Goal: Information Seeking & Learning: Learn about a topic

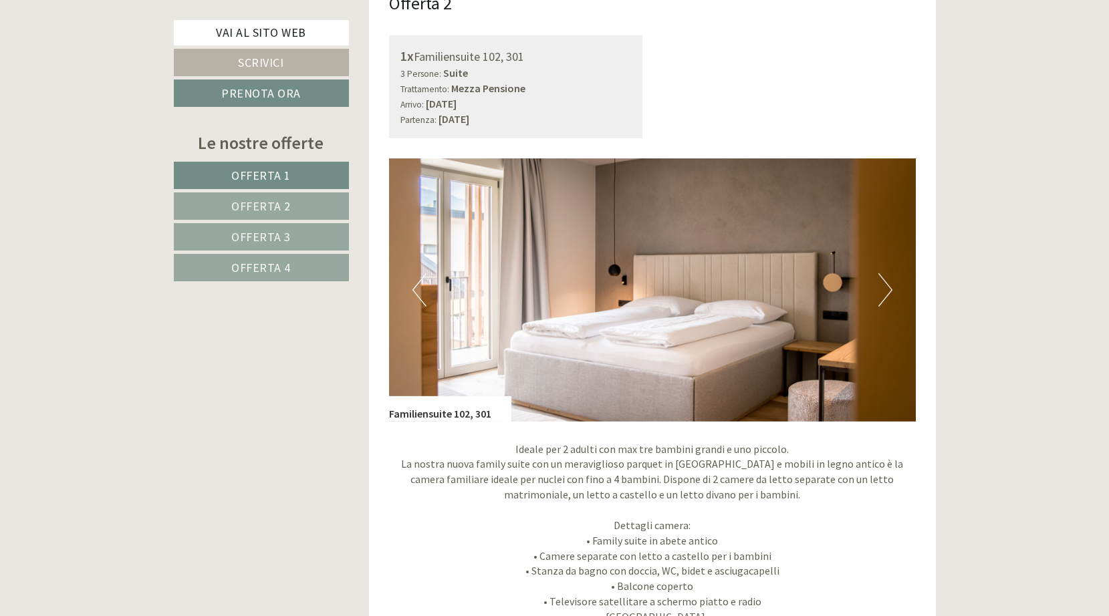
scroll to position [2339, 0]
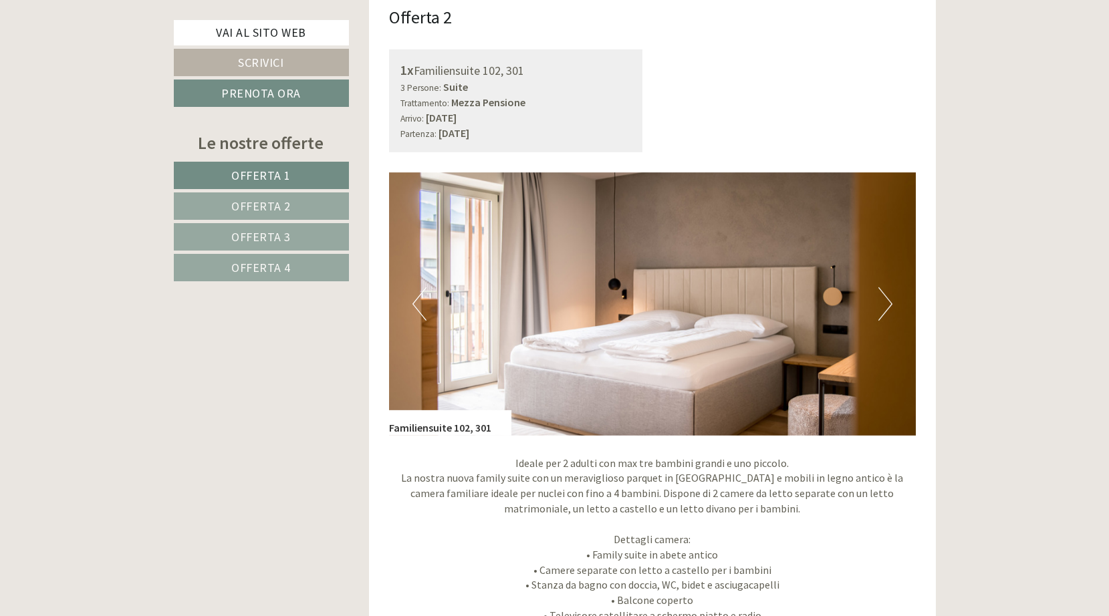
click at [890, 294] on button "Next" at bounding box center [885, 303] width 14 height 33
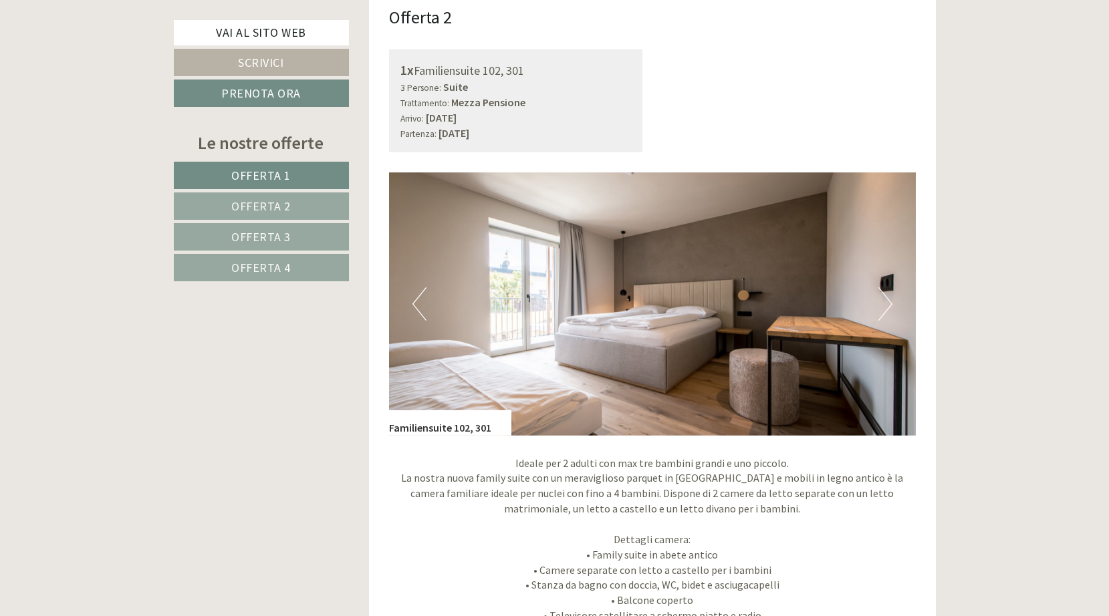
click at [891, 294] on button "Next" at bounding box center [885, 303] width 14 height 33
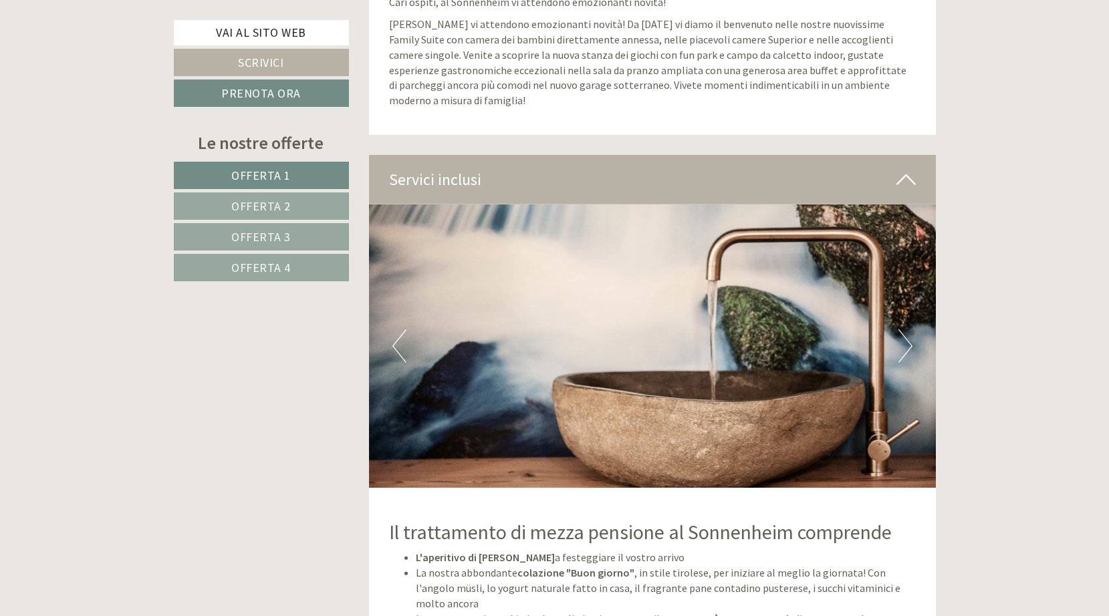
scroll to position [5014, 0]
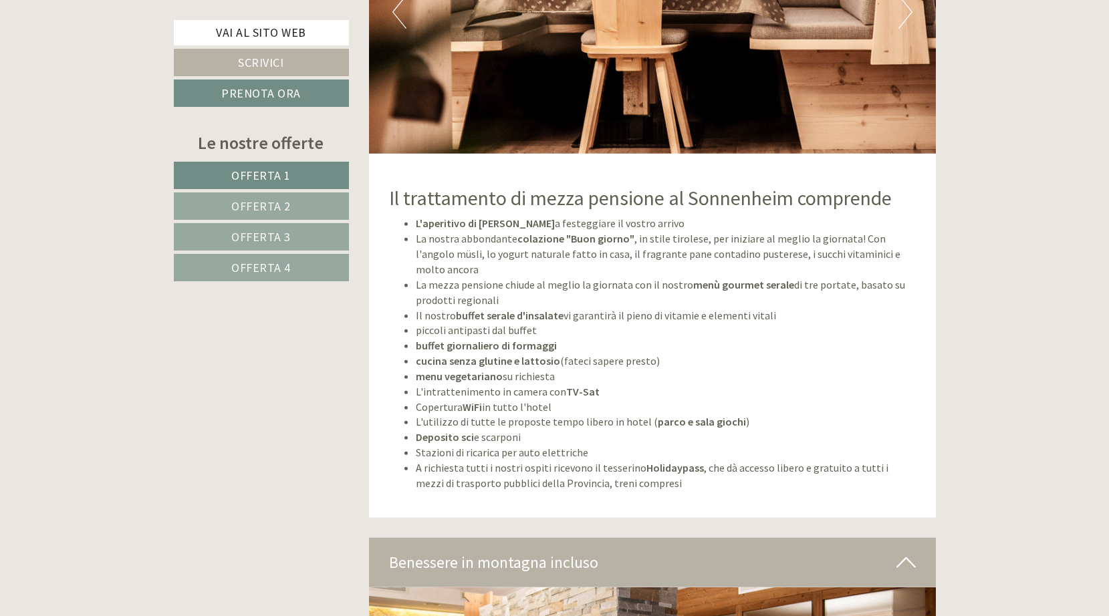
click at [254, 204] on span "Offerta 2" at bounding box center [260, 206] width 59 height 15
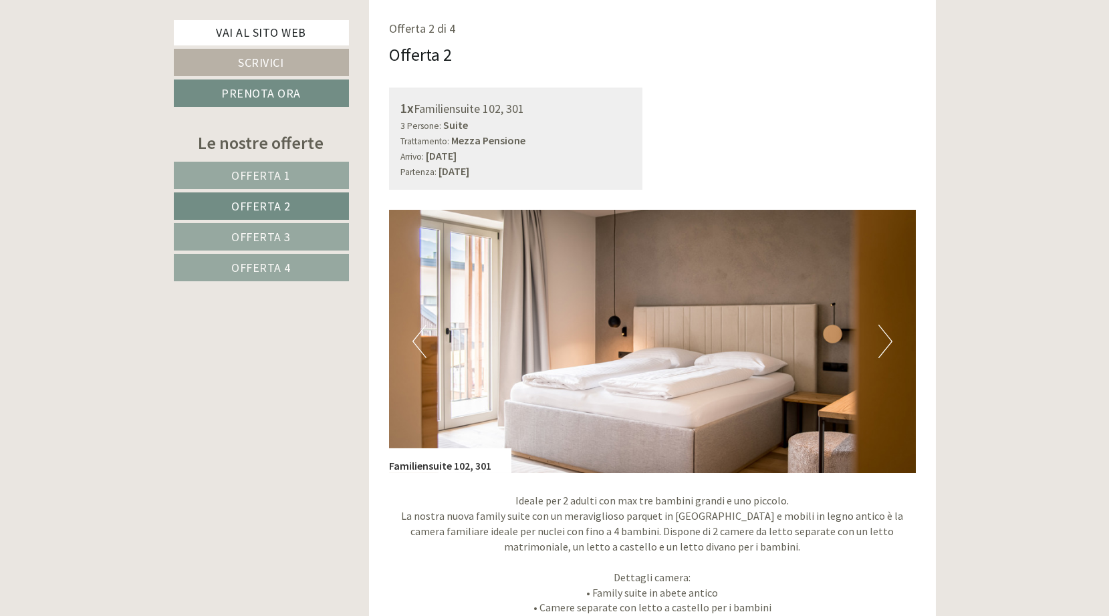
click at [241, 233] on span "Offerta 3" at bounding box center [260, 236] width 59 height 15
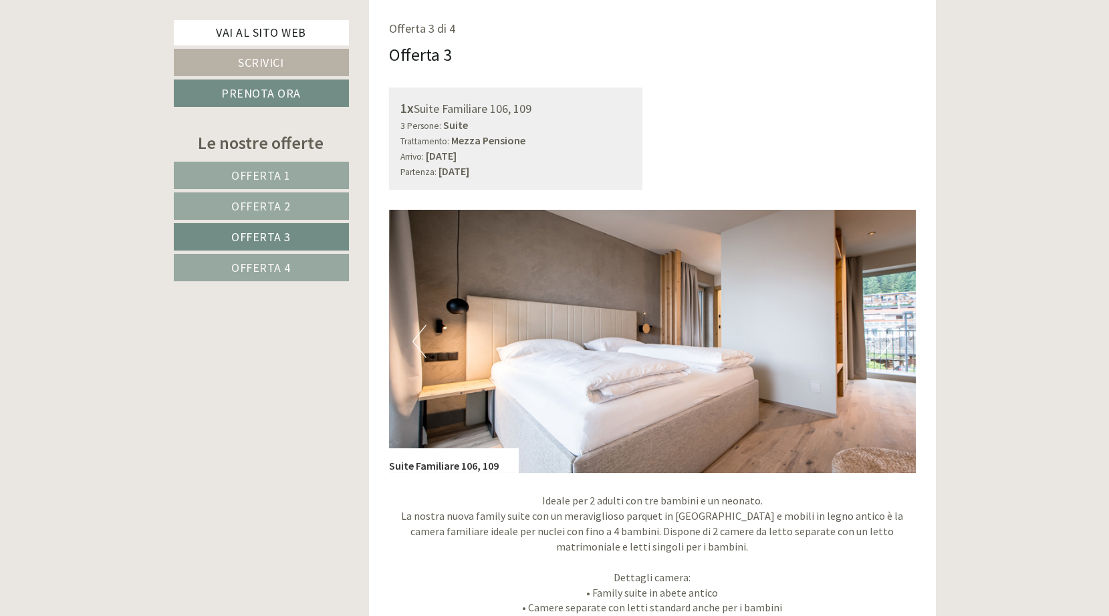
click at [258, 261] on span "Offerta 4" at bounding box center [260, 267] width 59 height 15
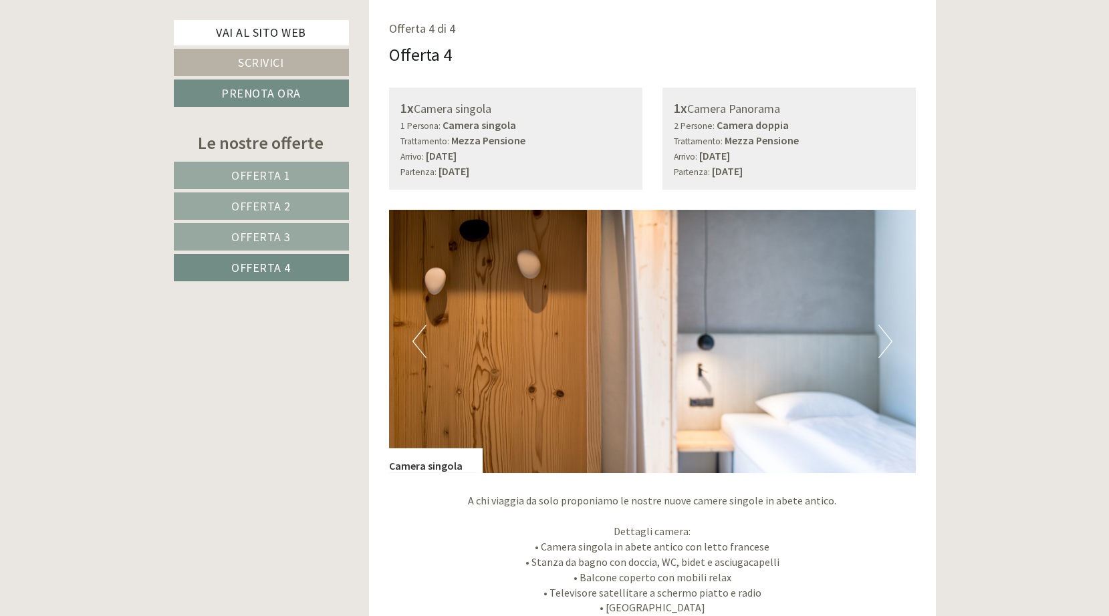
click at [278, 204] on span "Offerta 2" at bounding box center [260, 206] width 59 height 15
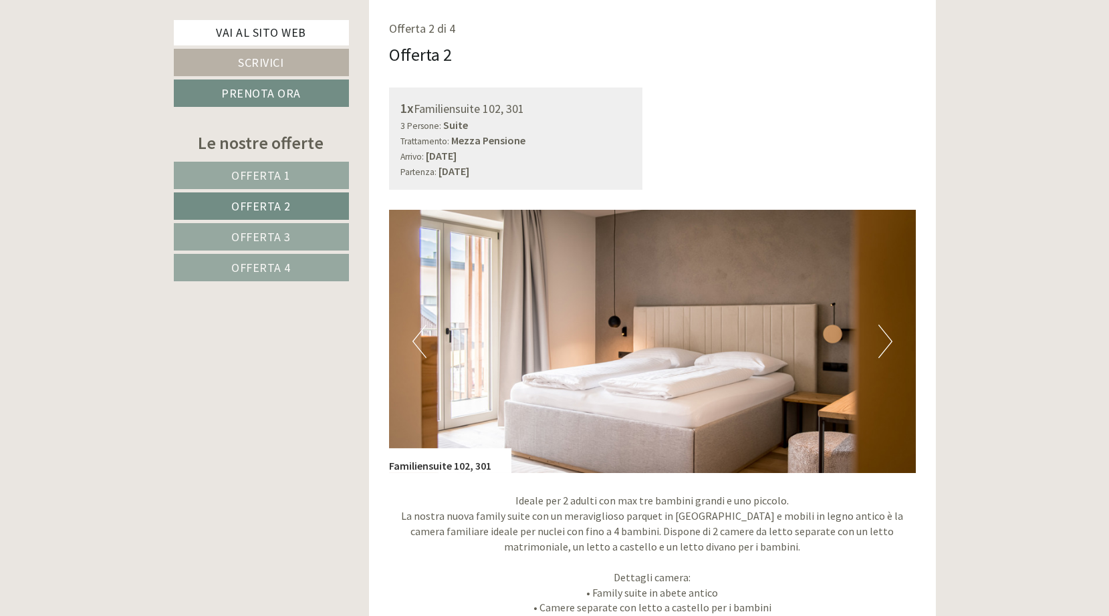
click at [287, 232] on span "Offerta 3" at bounding box center [260, 236] width 59 height 15
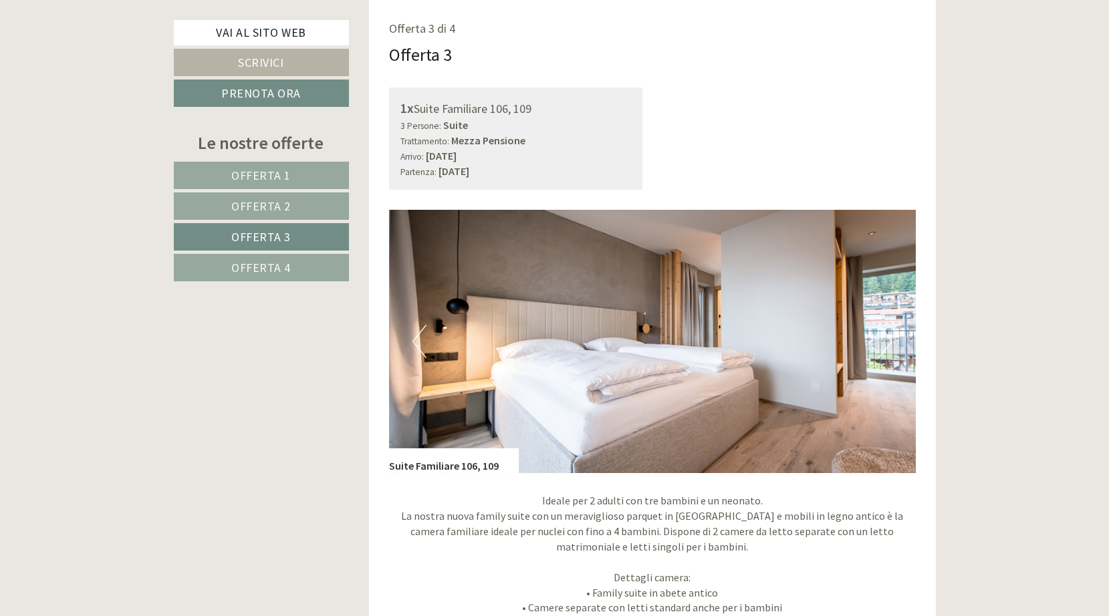
click at [272, 201] on span "Offerta 2" at bounding box center [260, 206] width 59 height 15
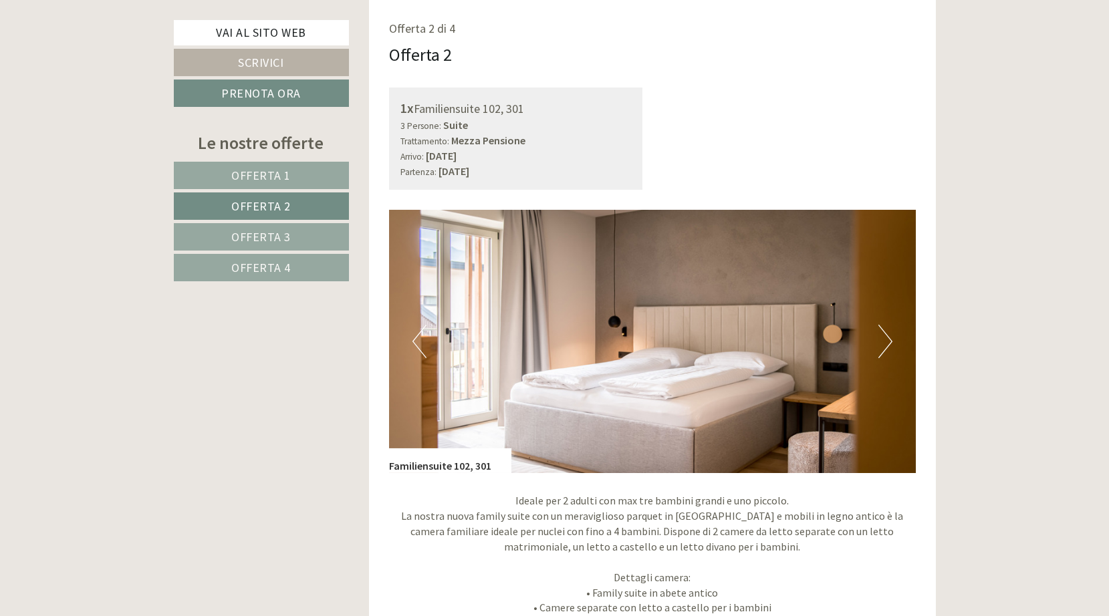
click at [278, 269] on span "Offerta 4" at bounding box center [260, 267] width 59 height 15
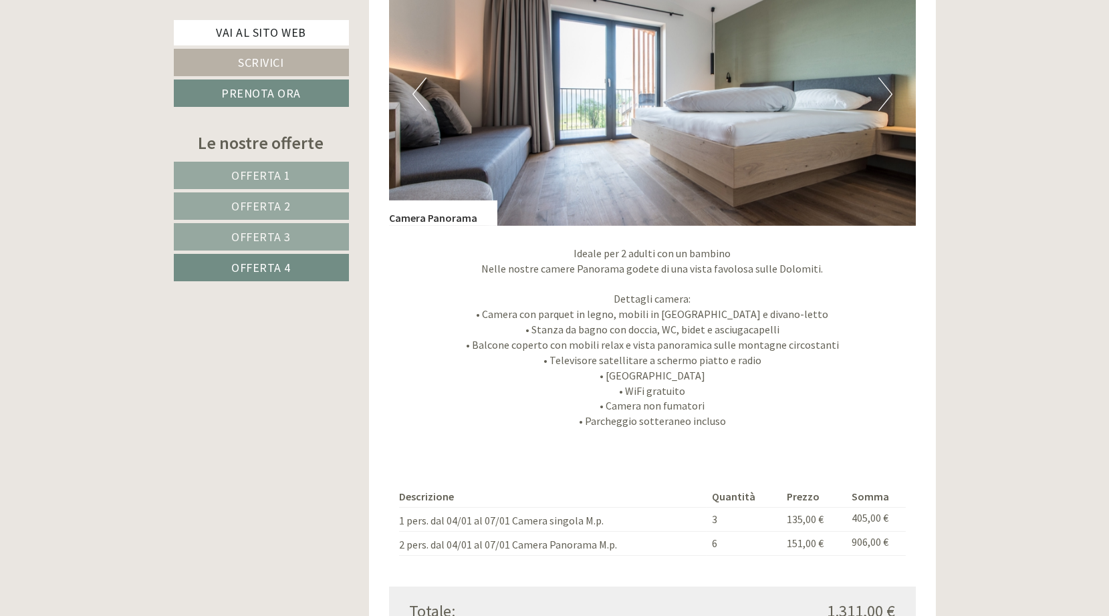
scroll to position [1535, 0]
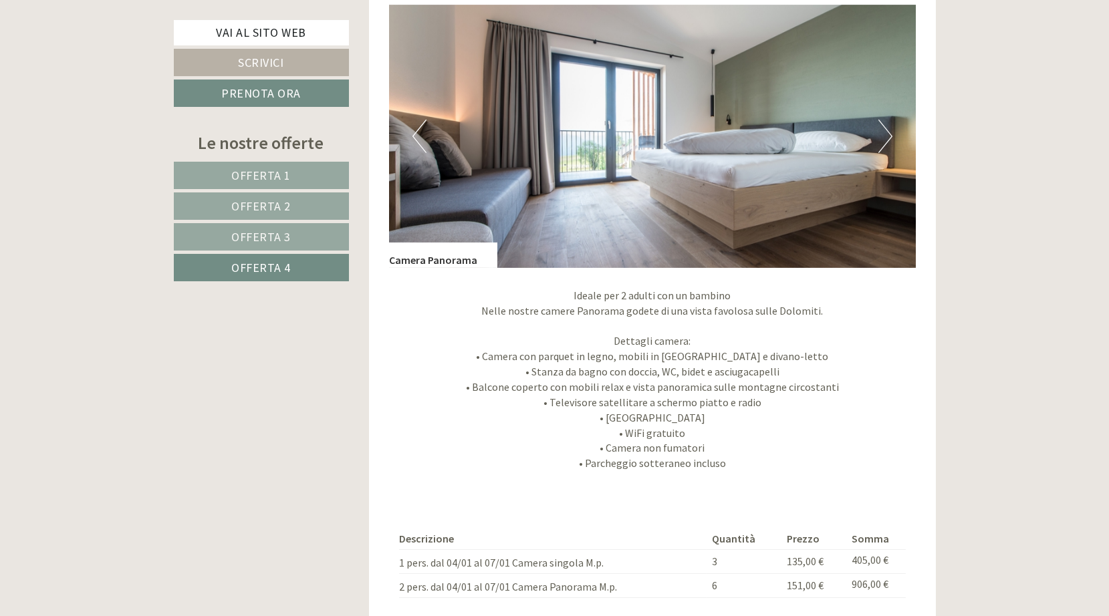
click at [889, 132] on button "Next" at bounding box center [885, 136] width 14 height 33
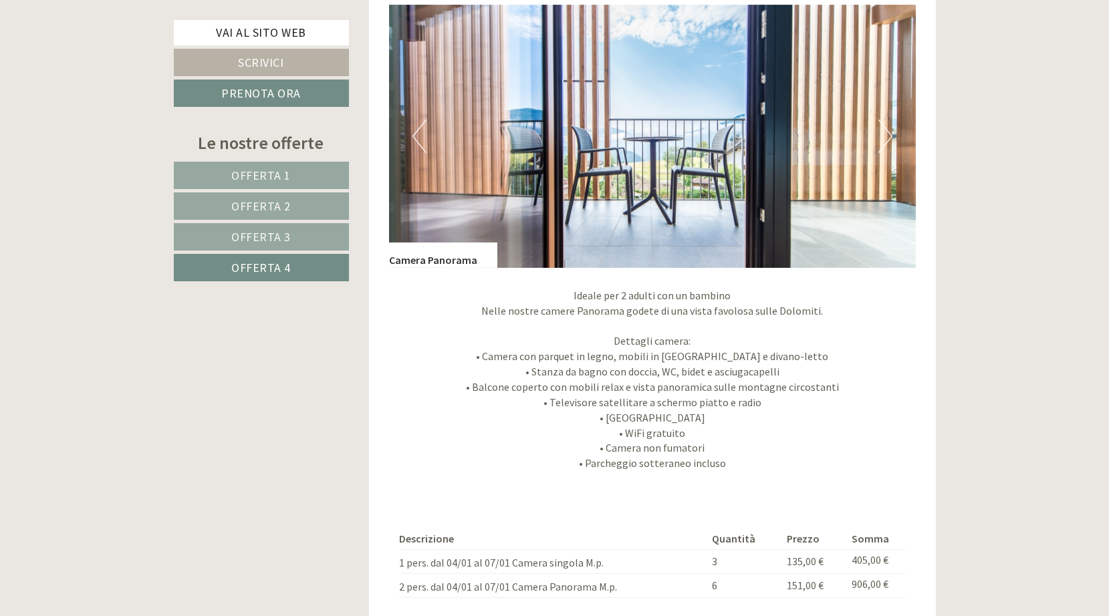
click at [890, 132] on button "Next" at bounding box center [885, 136] width 14 height 33
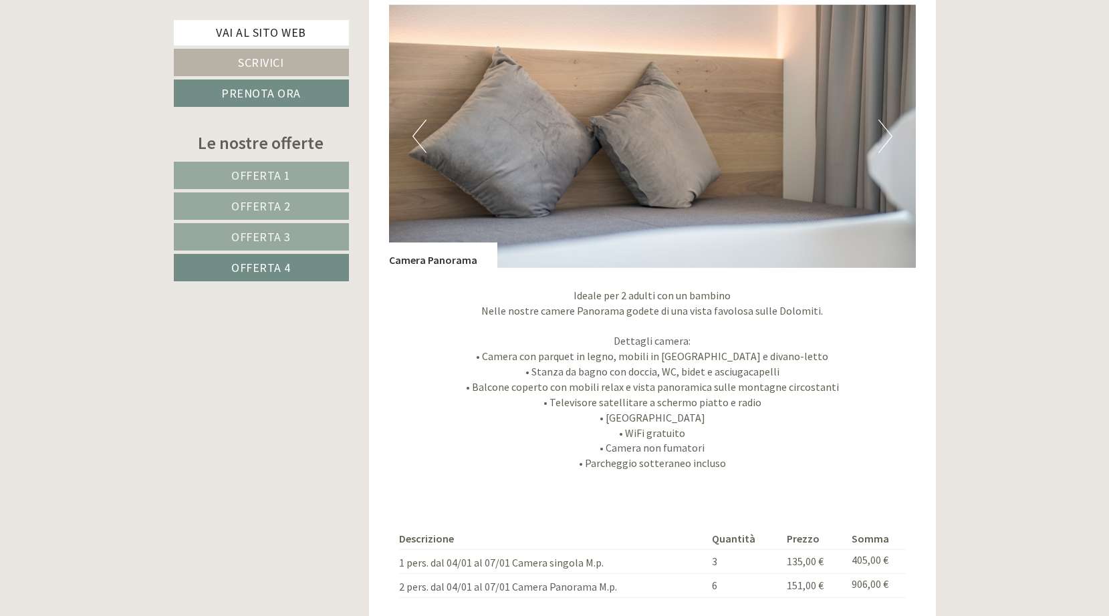
click at [889, 132] on button "Next" at bounding box center [885, 136] width 14 height 33
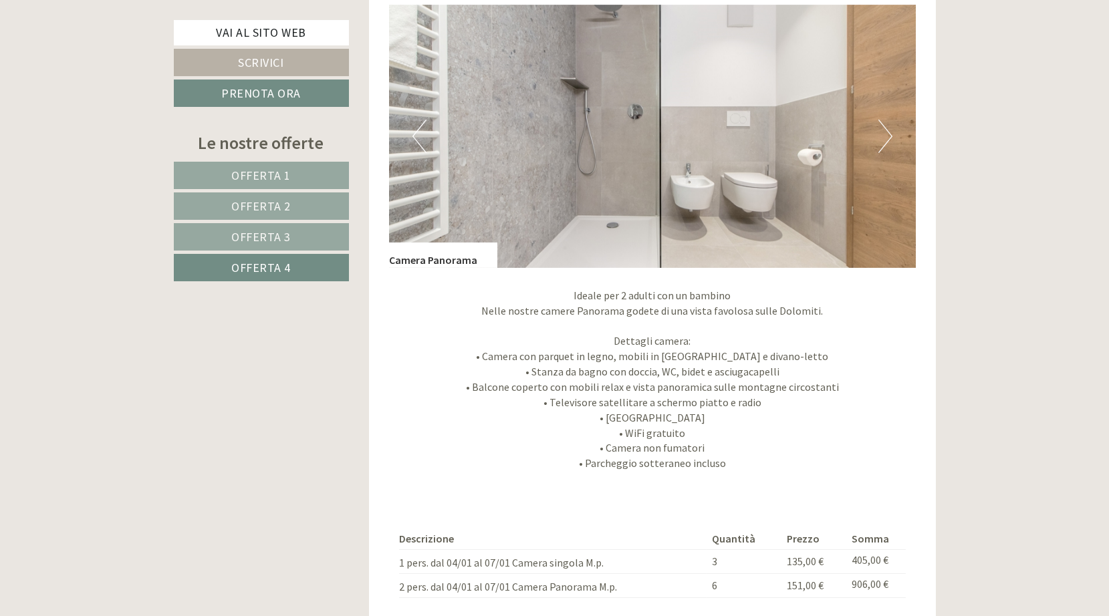
click at [890, 132] on button "Next" at bounding box center [885, 136] width 14 height 33
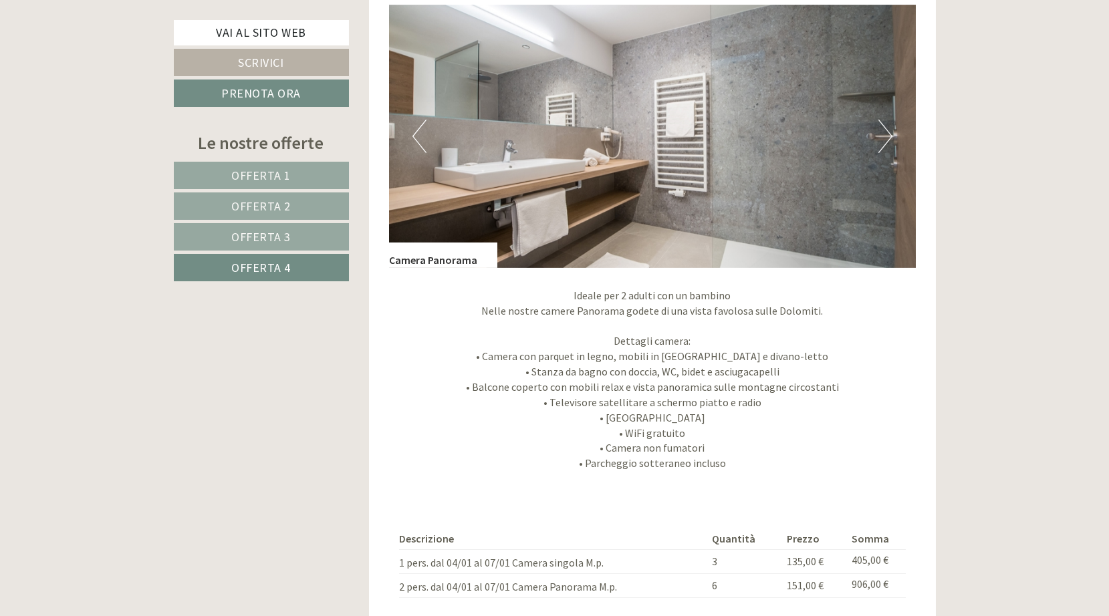
click at [890, 132] on button "Next" at bounding box center [885, 136] width 14 height 33
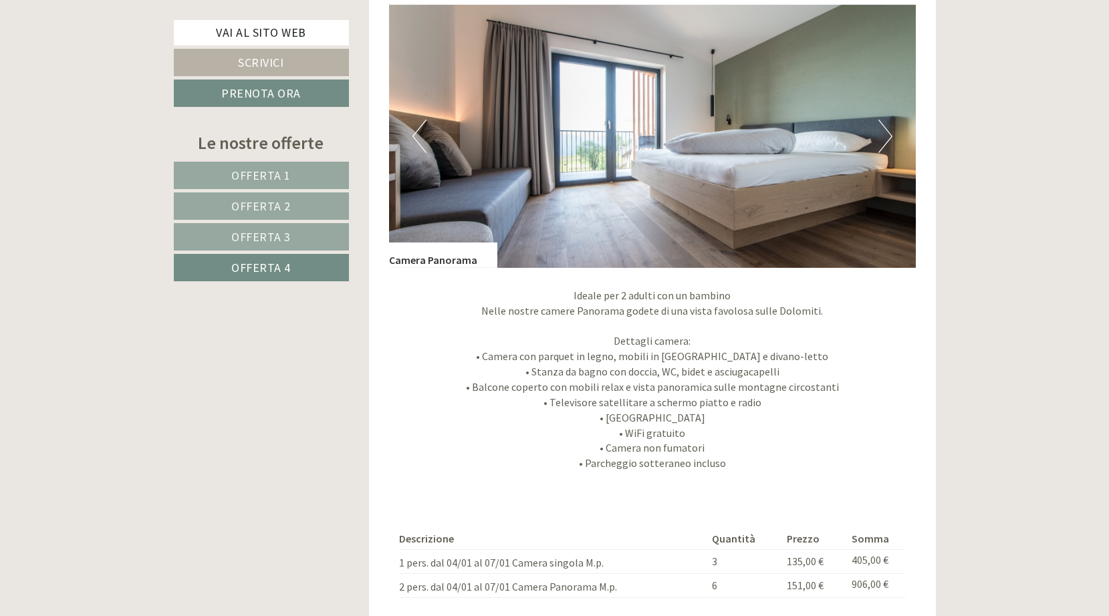
click at [890, 132] on button "Next" at bounding box center [885, 136] width 14 height 33
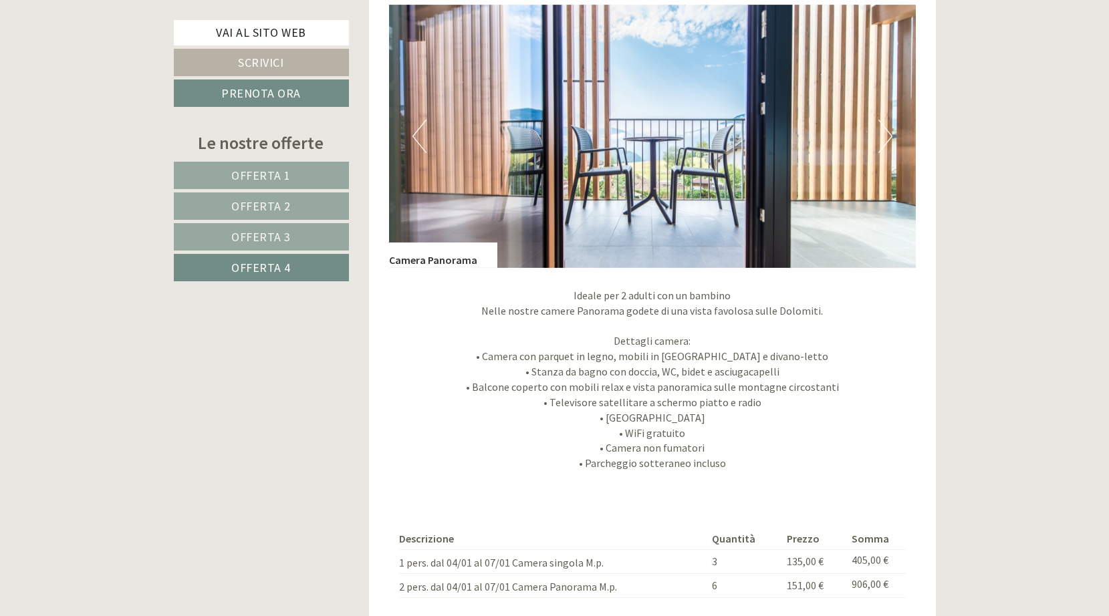
click at [890, 132] on button "Next" at bounding box center [885, 136] width 14 height 33
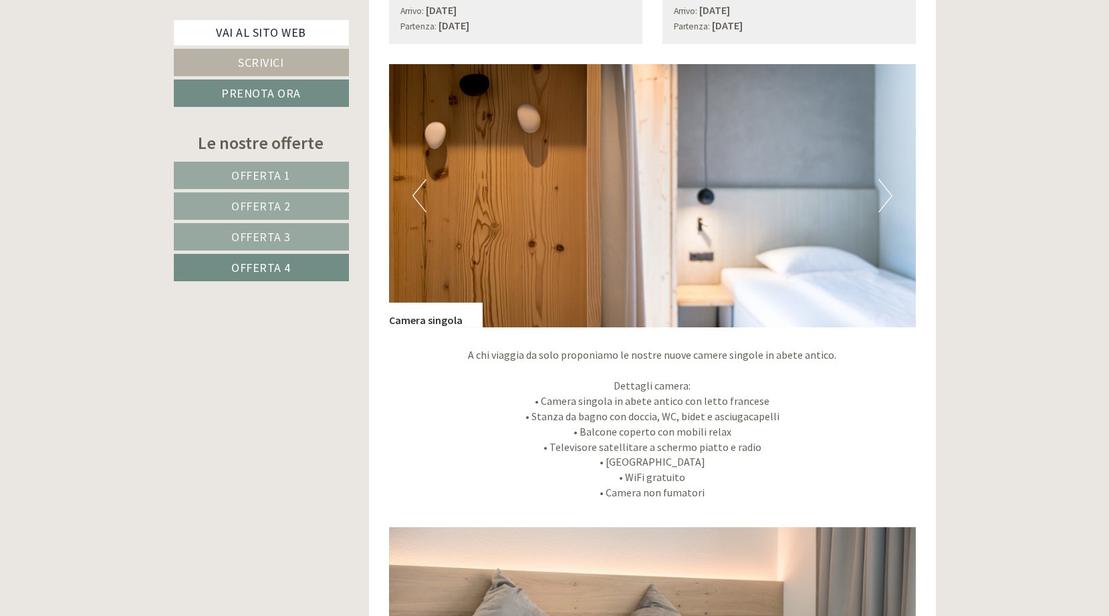
scroll to position [866, 0]
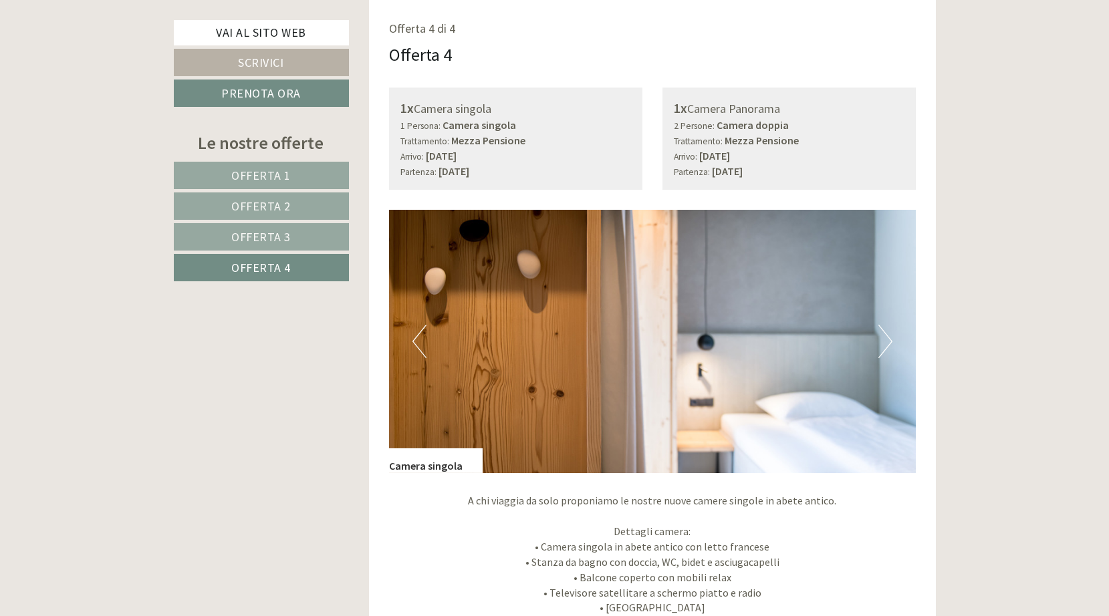
click at [888, 336] on button "Next" at bounding box center [885, 341] width 14 height 33
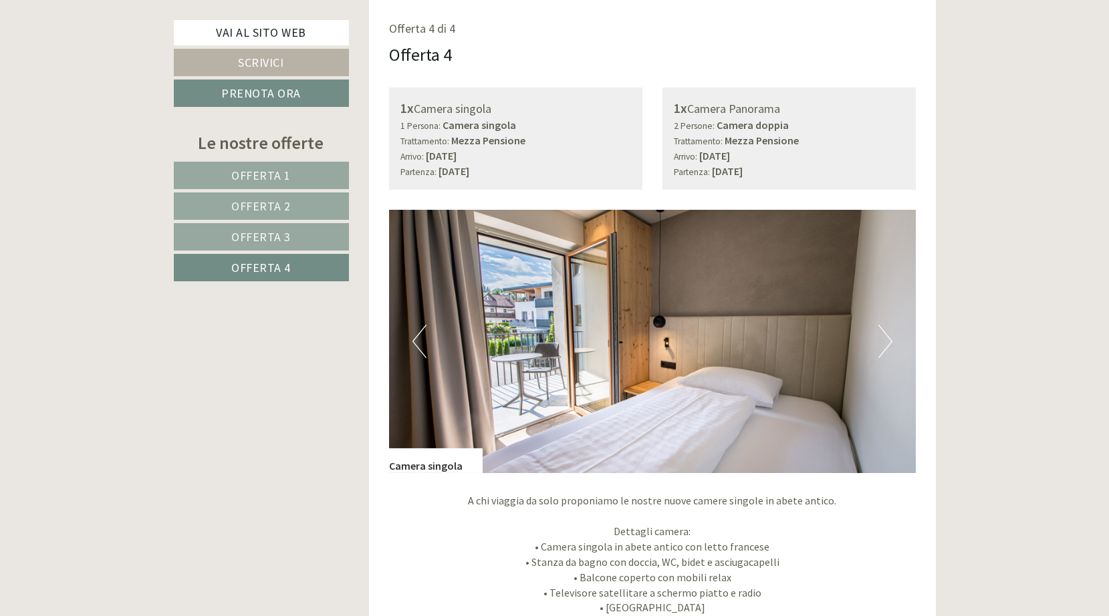
click at [888, 336] on button "Next" at bounding box center [885, 341] width 14 height 33
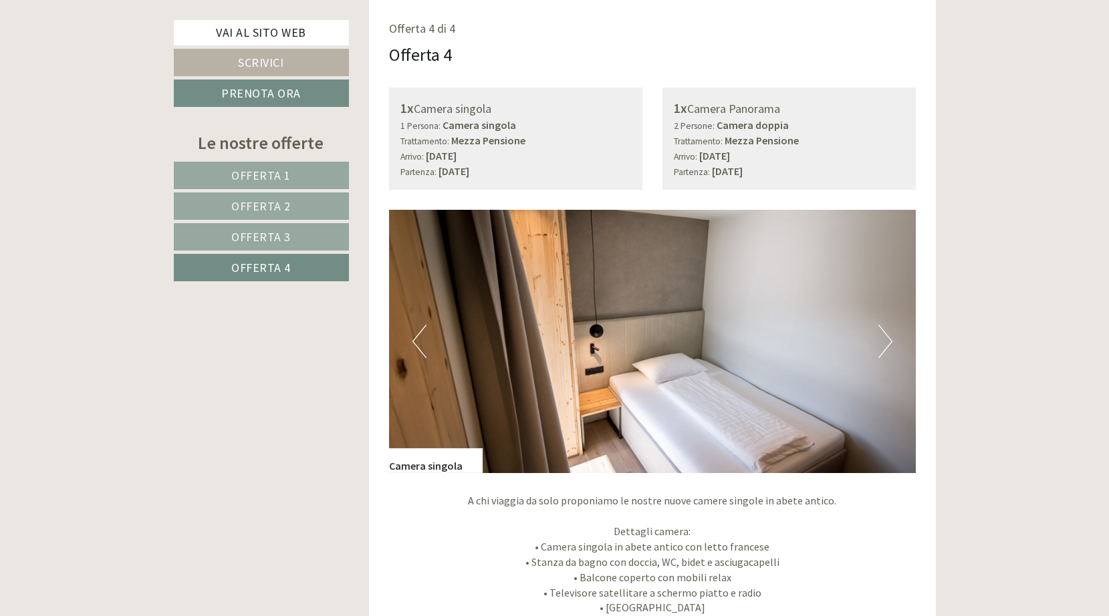
click at [888, 336] on button "Next" at bounding box center [885, 341] width 14 height 33
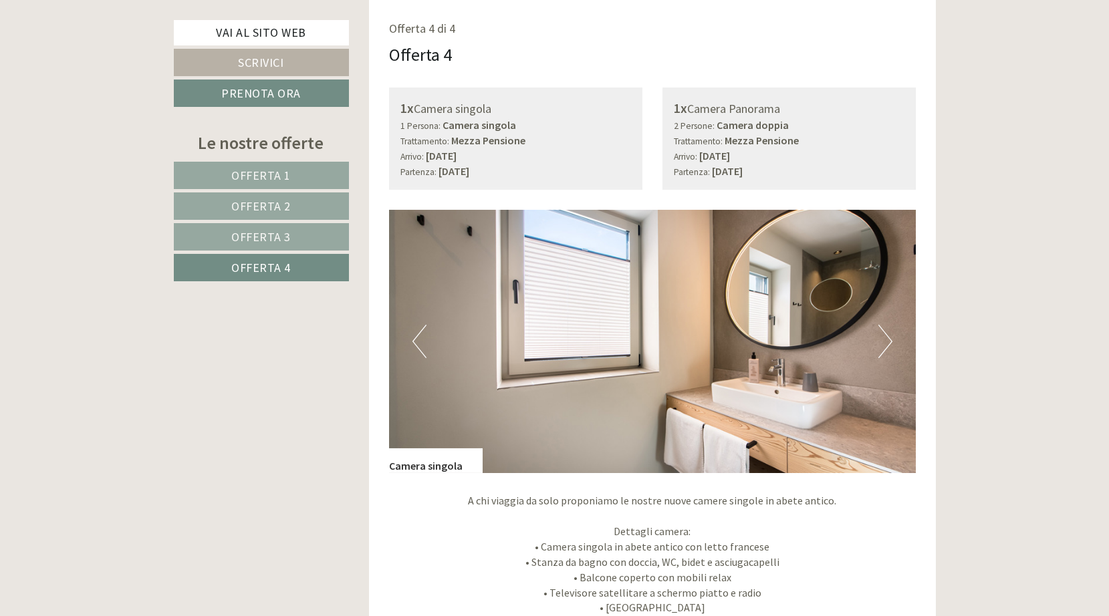
click at [888, 336] on button "Next" at bounding box center [885, 341] width 14 height 33
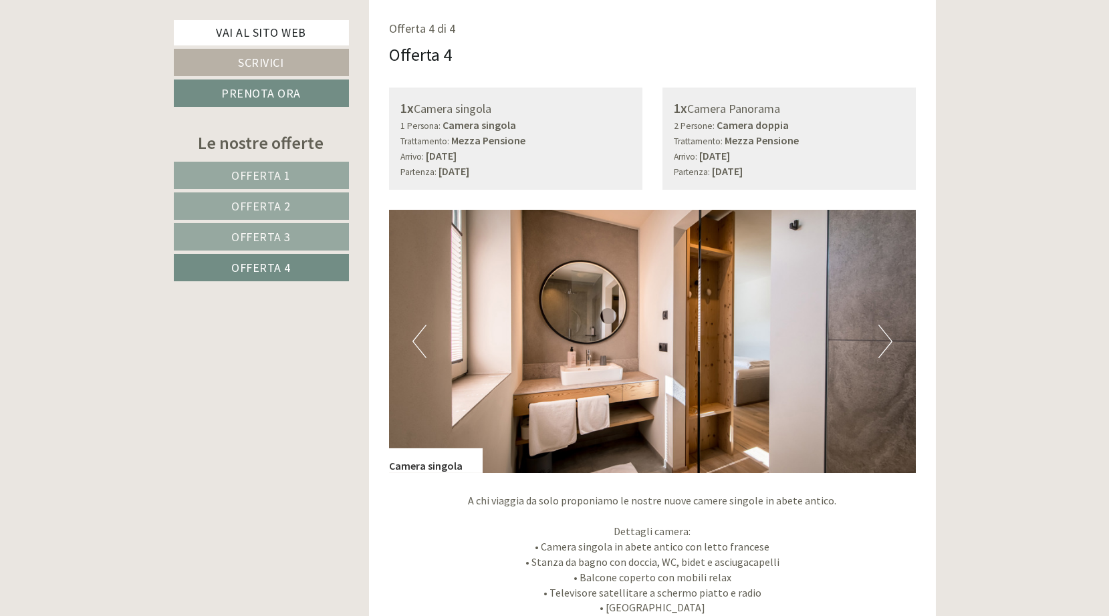
click at [888, 336] on button "Next" at bounding box center [885, 341] width 14 height 33
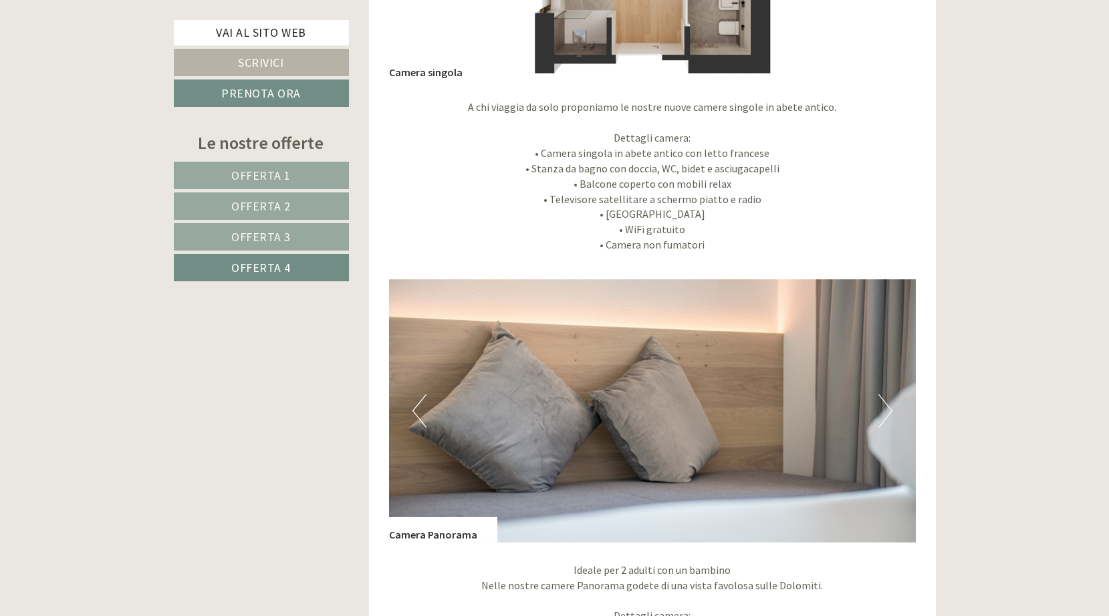
scroll to position [1334, 0]
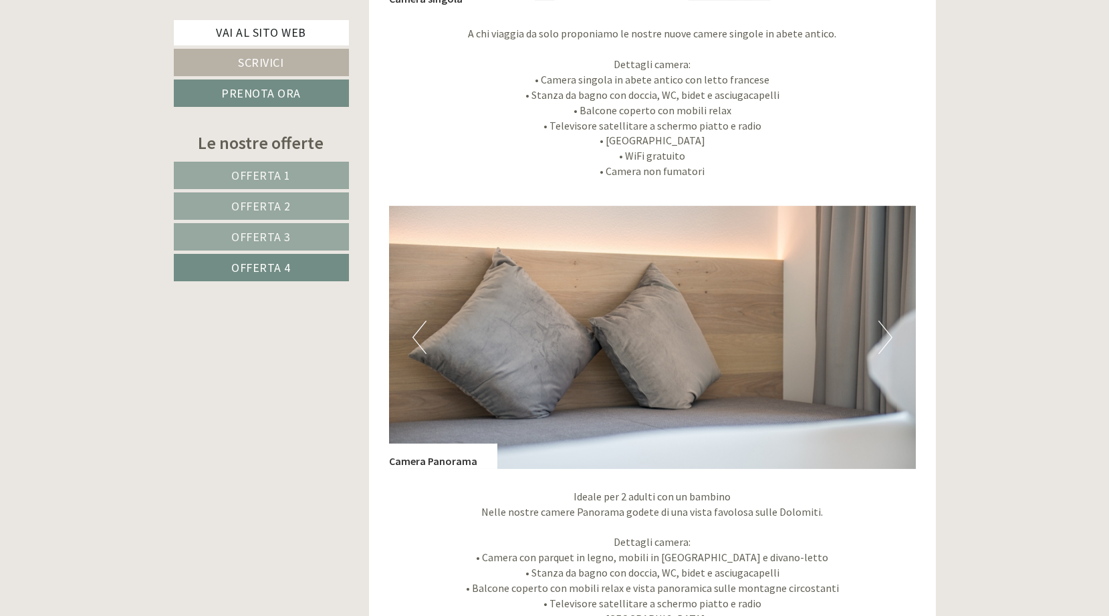
click at [886, 333] on button "Next" at bounding box center [885, 337] width 14 height 33
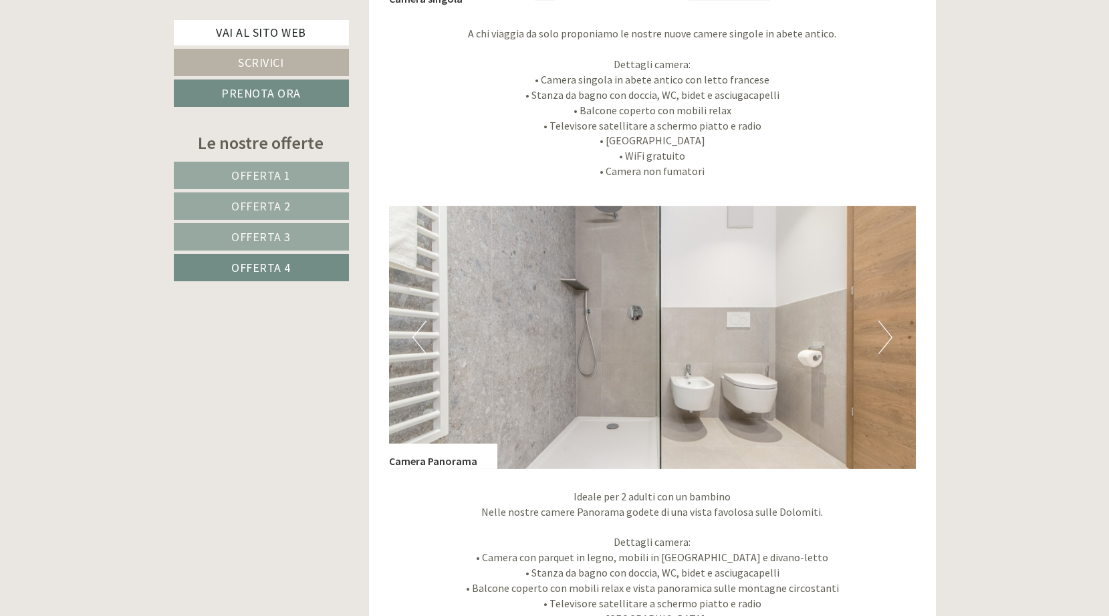
click at [886, 333] on button "Next" at bounding box center [885, 337] width 14 height 33
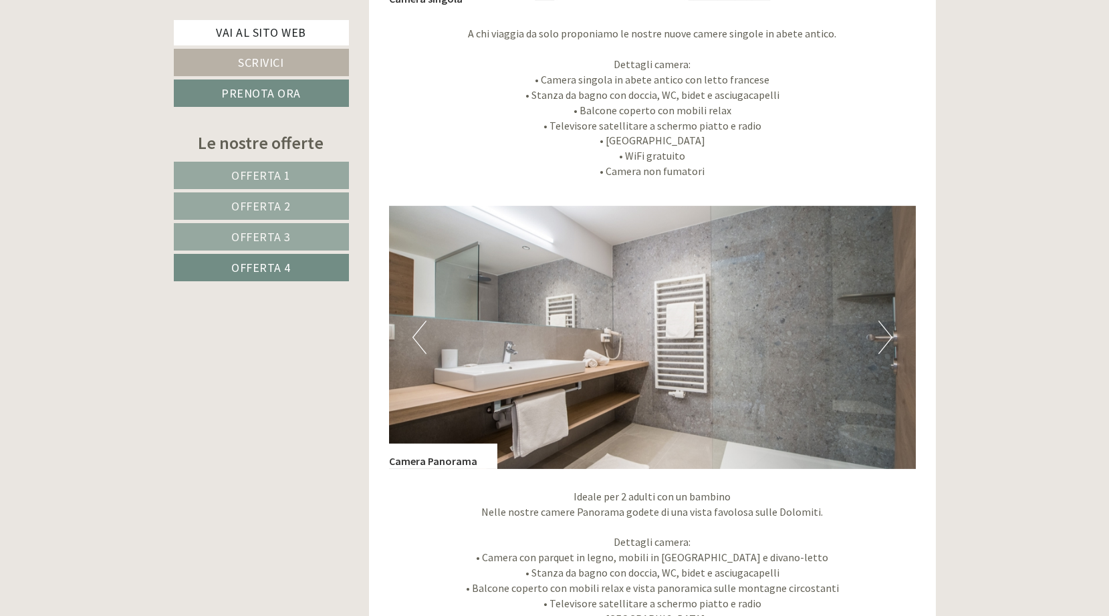
click at [886, 333] on button "Next" at bounding box center [885, 337] width 14 height 33
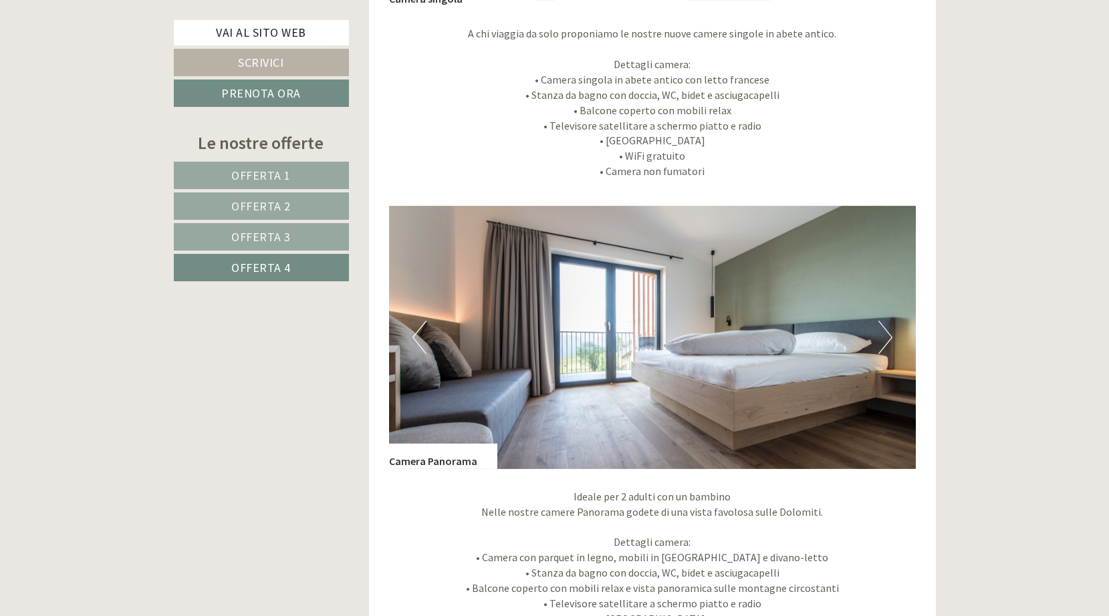
click at [891, 332] on button "Next" at bounding box center [885, 337] width 14 height 33
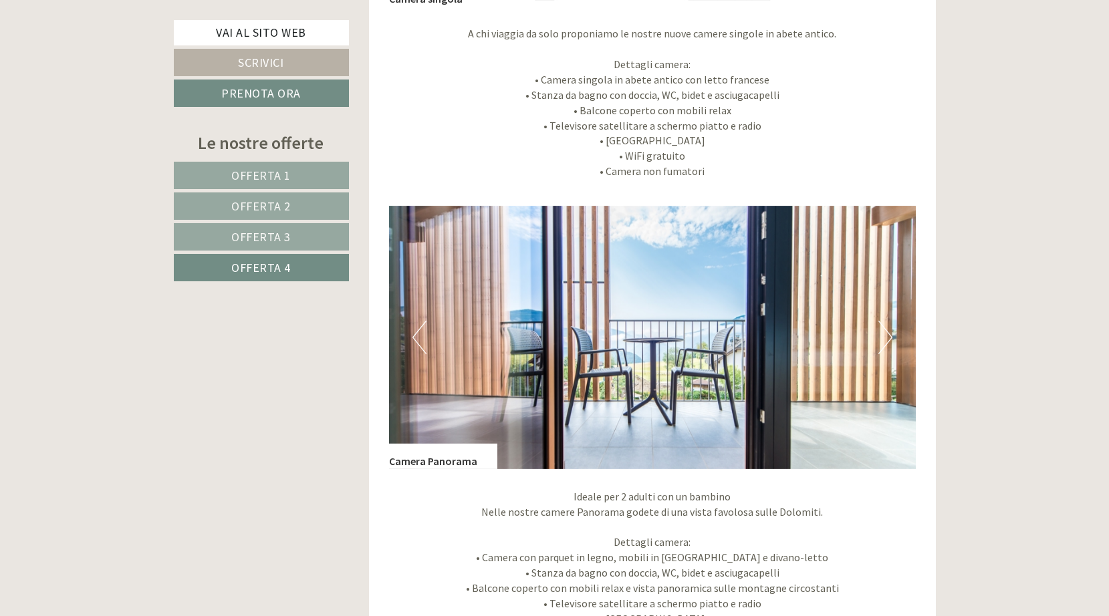
click at [891, 332] on button "Next" at bounding box center [885, 337] width 14 height 33
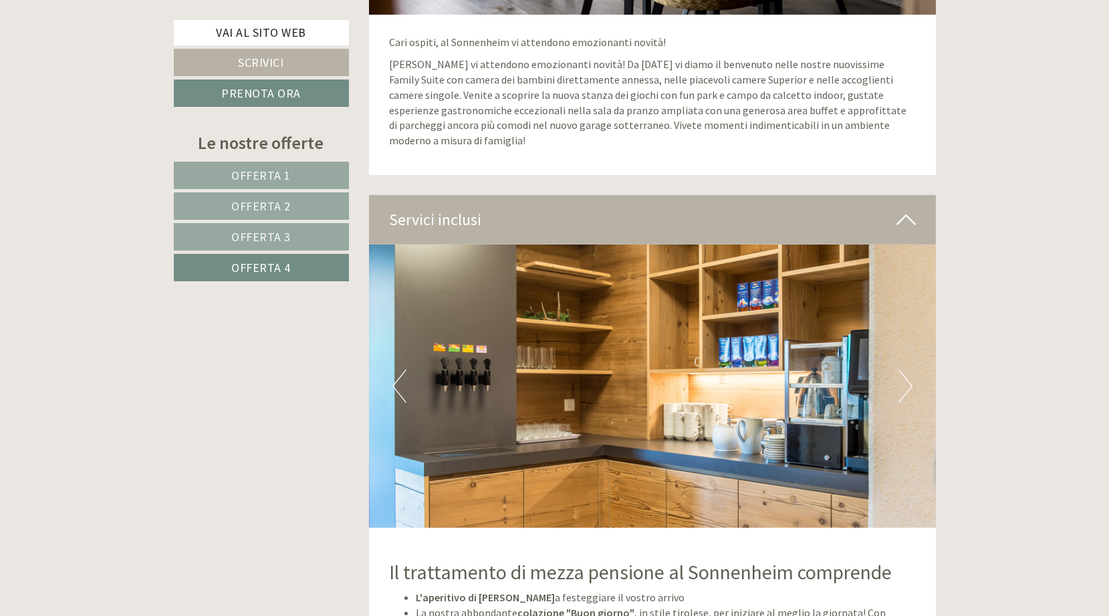
scroll to position [2805, 0]
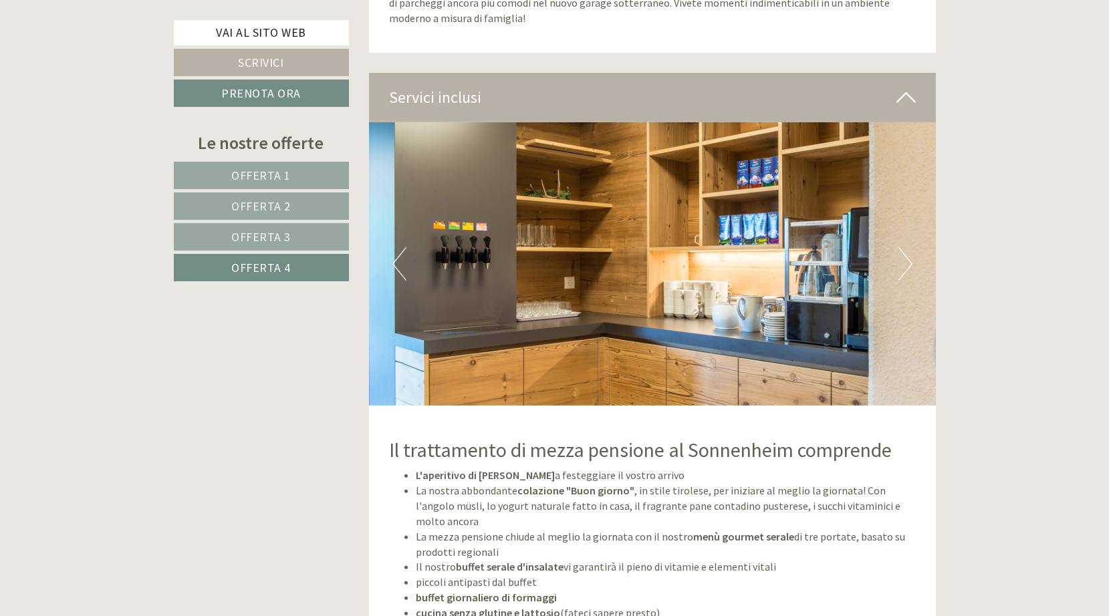
click at [906, 257] on button "Next" at bounding box center [905, 263] width 14 height 33
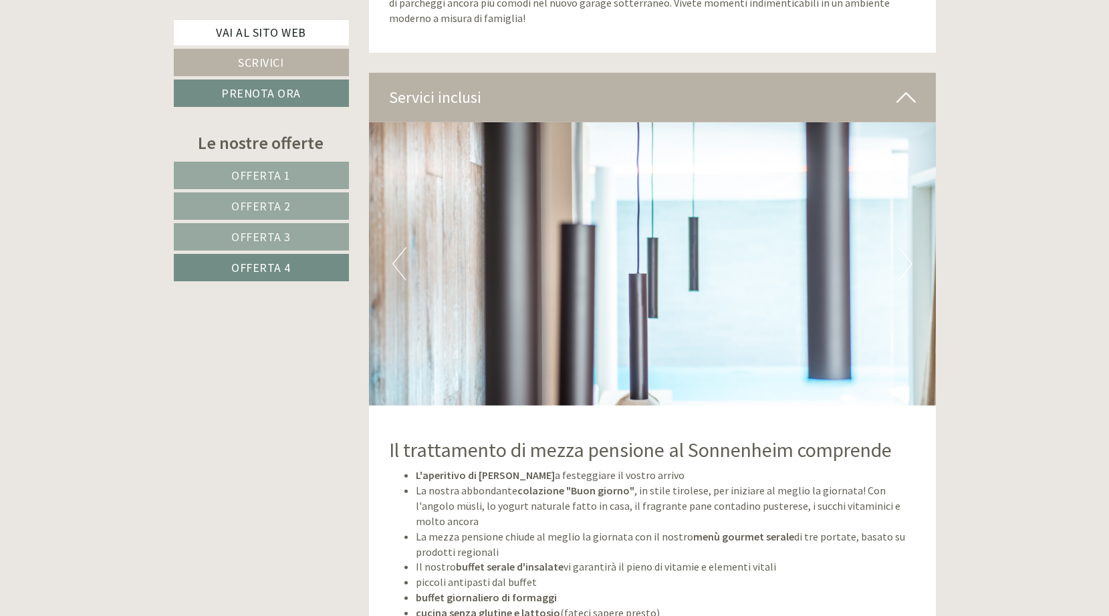
click at [906, 257] on button "Next" at bounding box center [905, 263] width 14 height 33
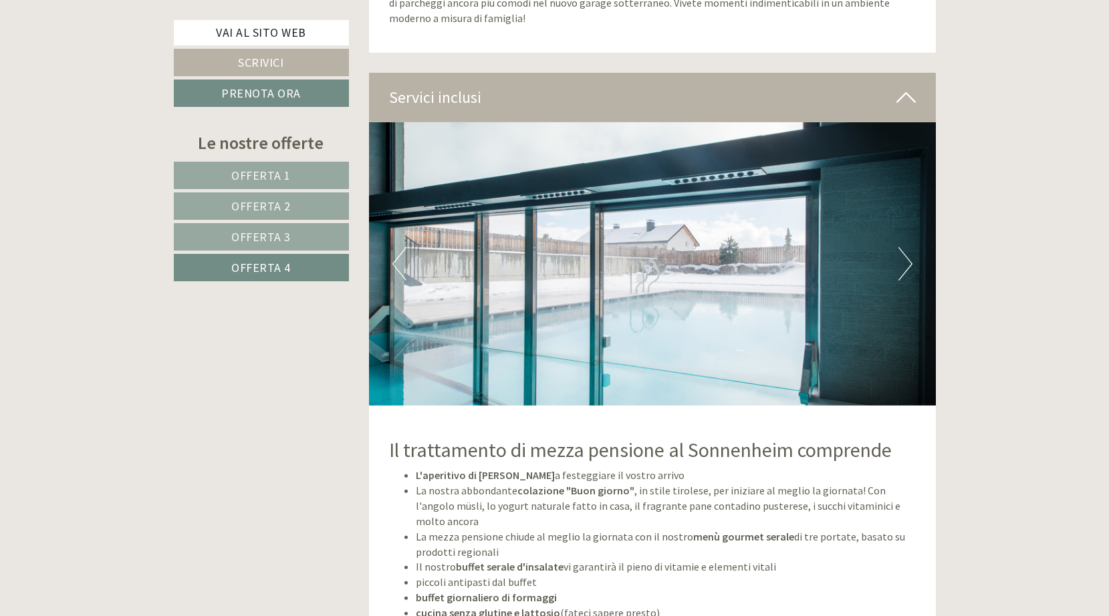
click at [911, 260] on button "Next" at bounding box center [905, 263] width 14 height 33
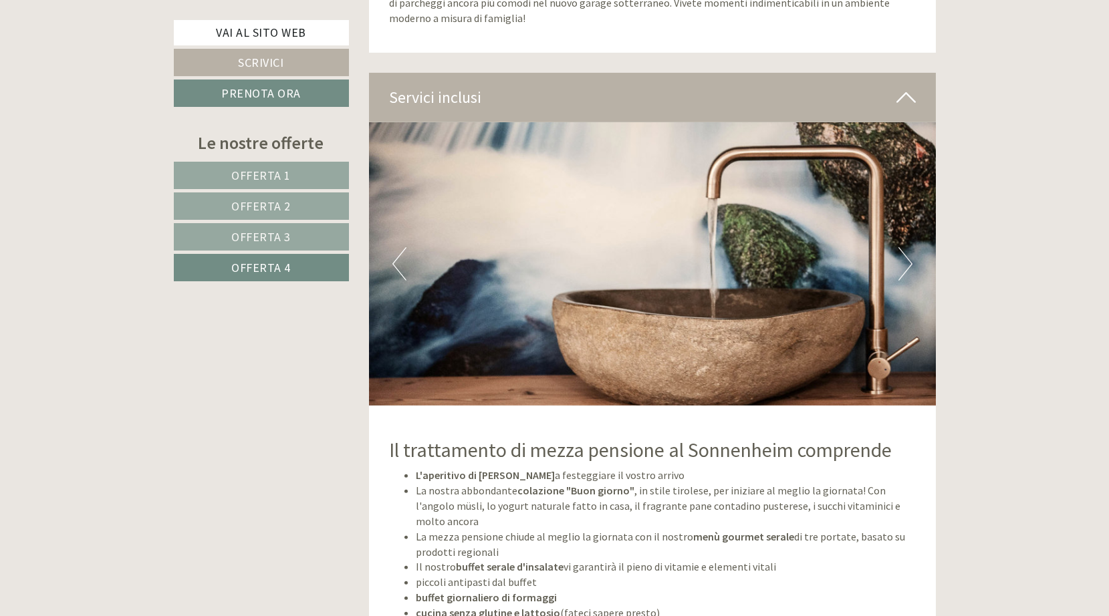
click at [911, 260] on button "Next" at bounding box center [905, 263] width 14 height 33
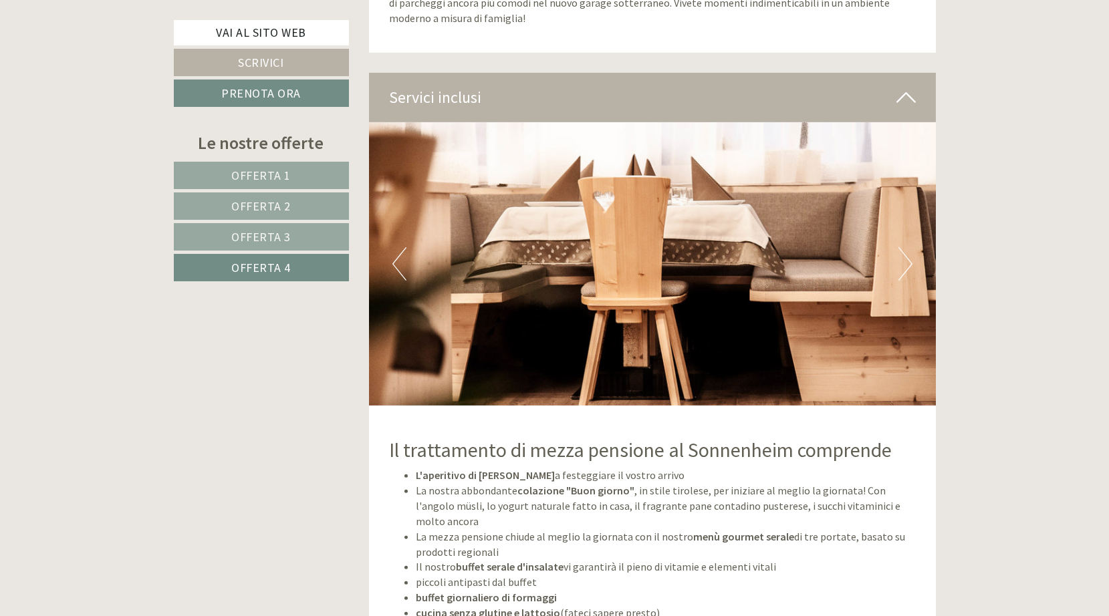
click at [911, 260] on button "Next" at bounding box center [905, 263] width 14 height 33
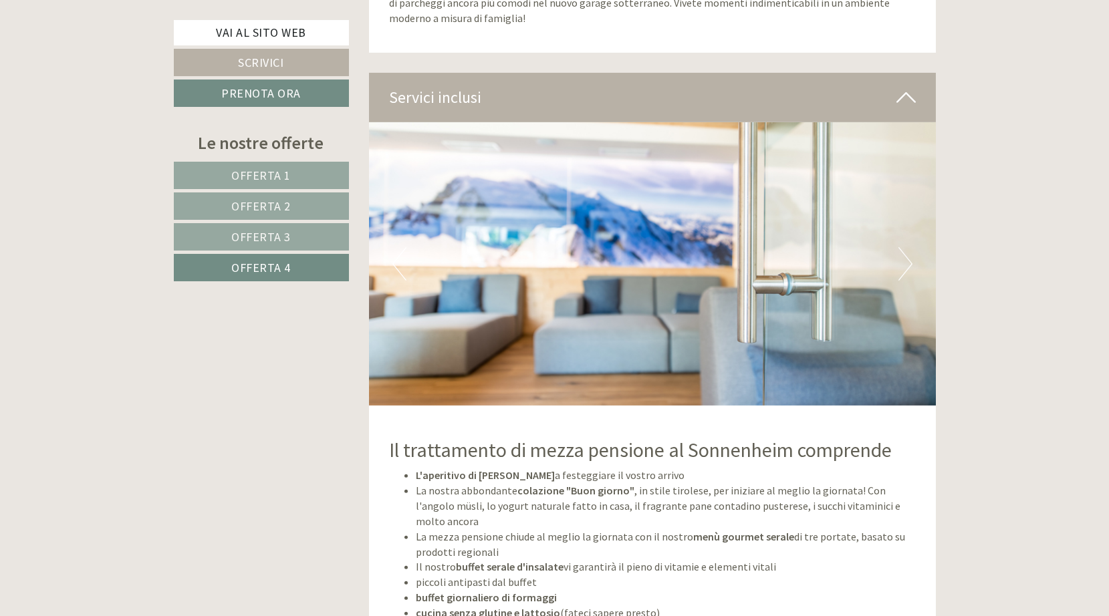
click at [911, 260] on button "Next" at bounding box center [905, 263] width 14 height 33
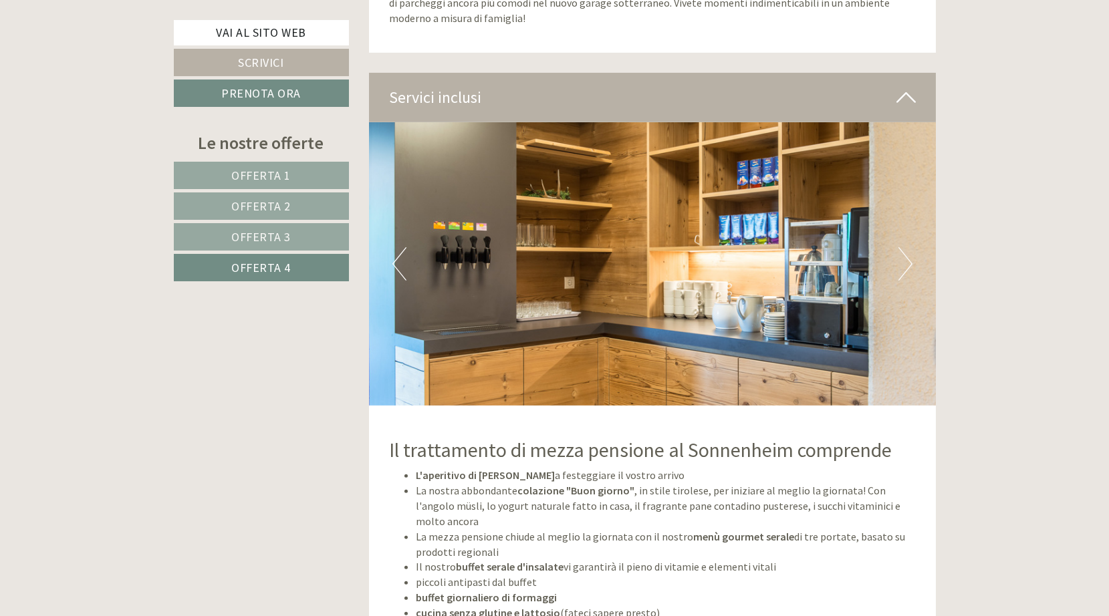
click at [911, 260] on button "Next" at bounding box center [905, 263] width 14 height 33
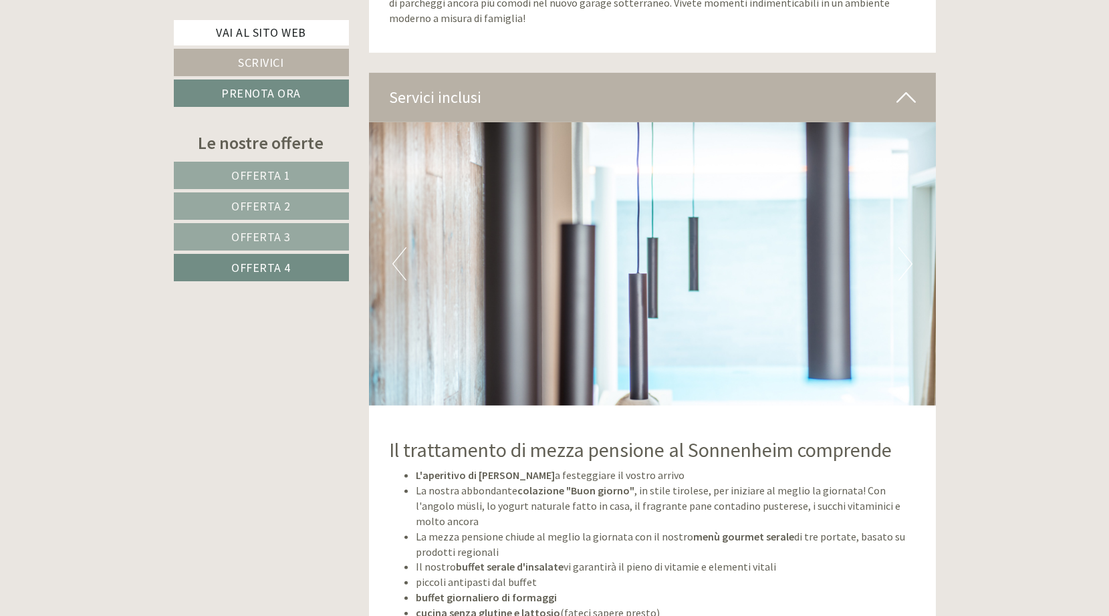
click at [911, 260] on button "Next" at bounding box center [905, 263] width 14 height 33
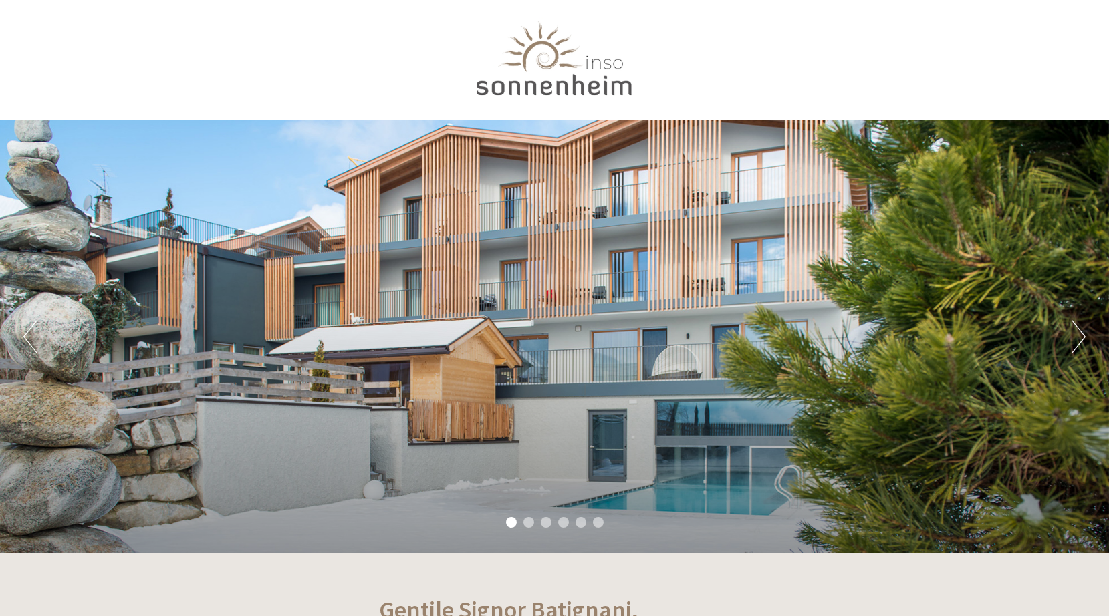
scroll to position [0, 0]
click at [1078, 335] on button "Next" at bounding box center [1079, 336] width 14 height 33
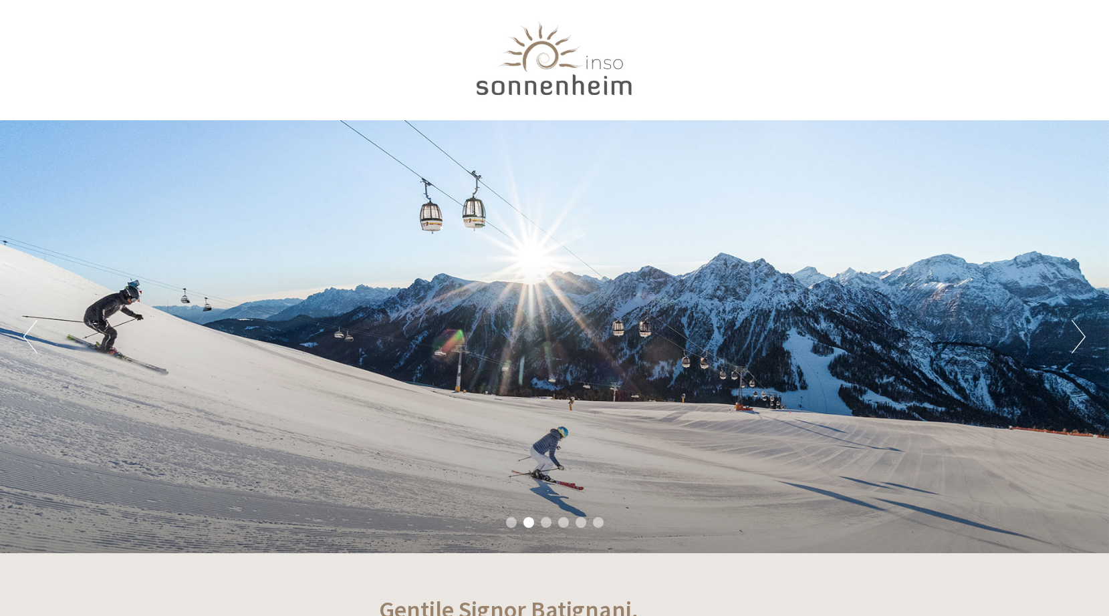
click at [1078, 335] on button "Next" at bounding box center [1079, 336] width 14 height 33
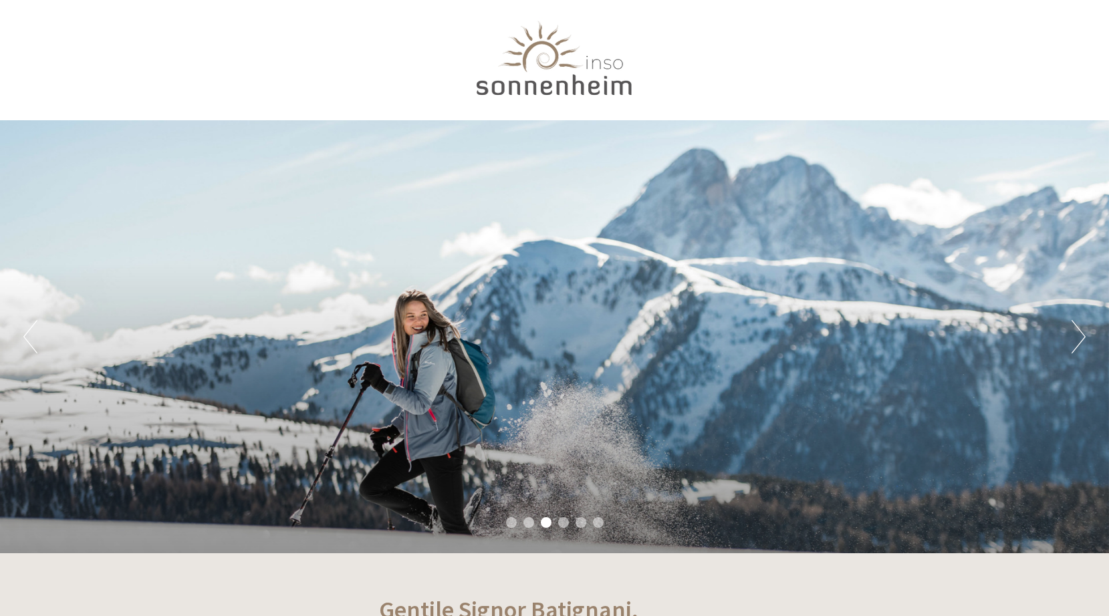
click at [1078, 335] on button "Next" at bounding box center [1079, 336] width 14 height 33
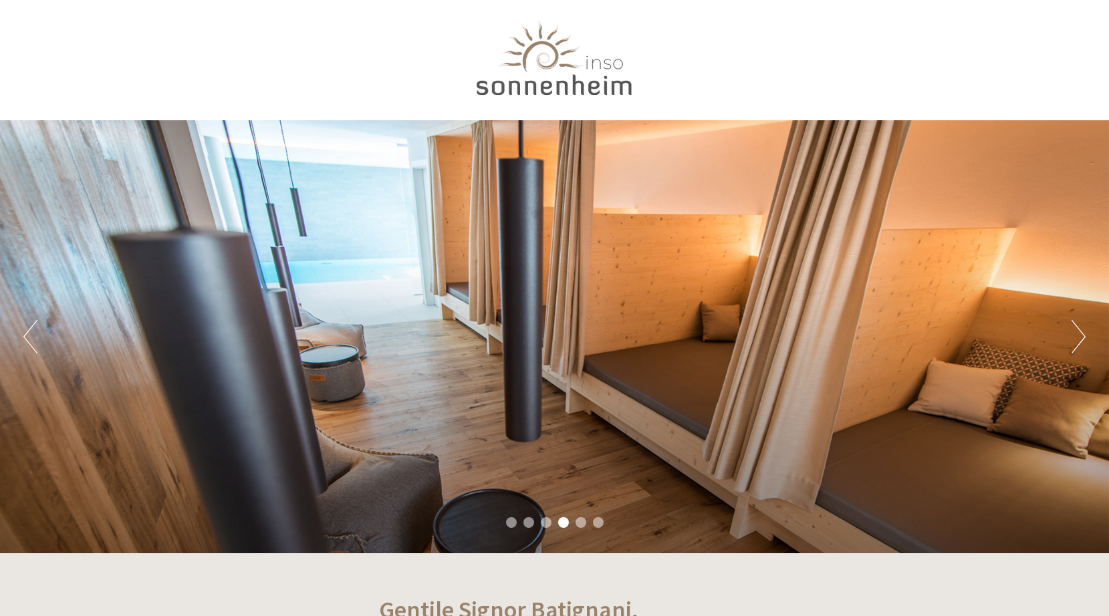
click at [1081, 329] on button "Next" at bounding box center [1079, 336] width 14 height 33
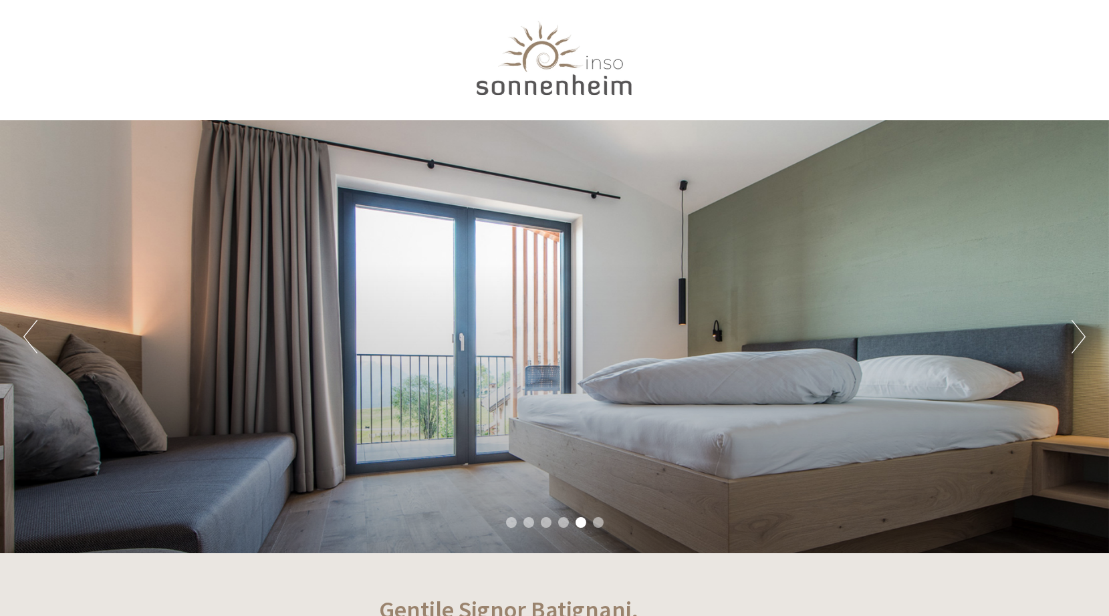
click at [1082, 329] on button "Next" at bounding box center [1079, 336] width 14 height 33
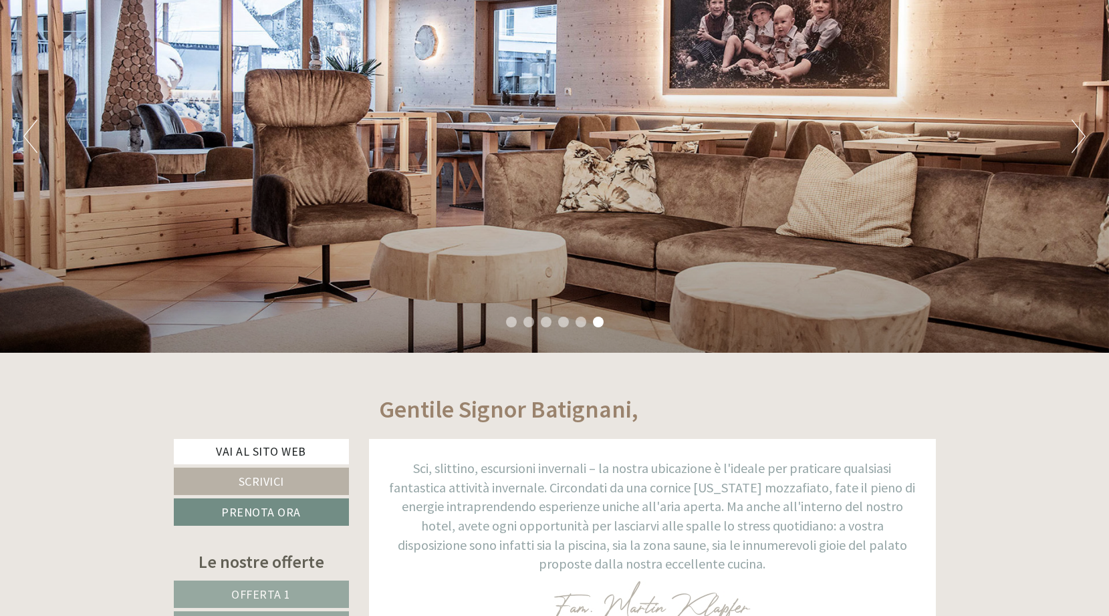
scroll to position [535, 0]
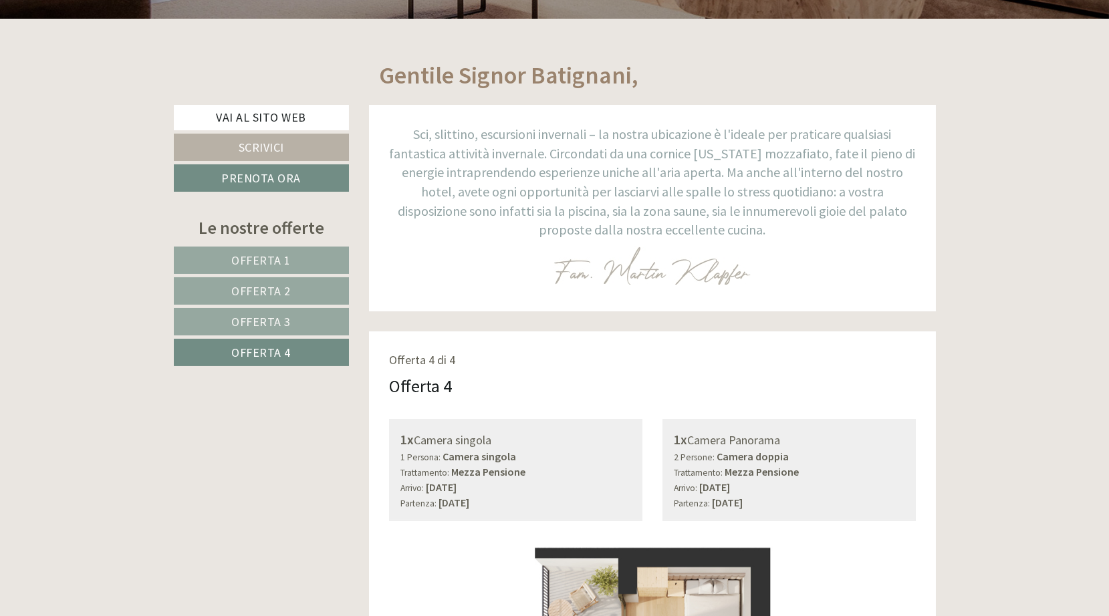
click at [281, 350] on span "Offerta 4" at bounding box center [261, 352] width 59 height 15
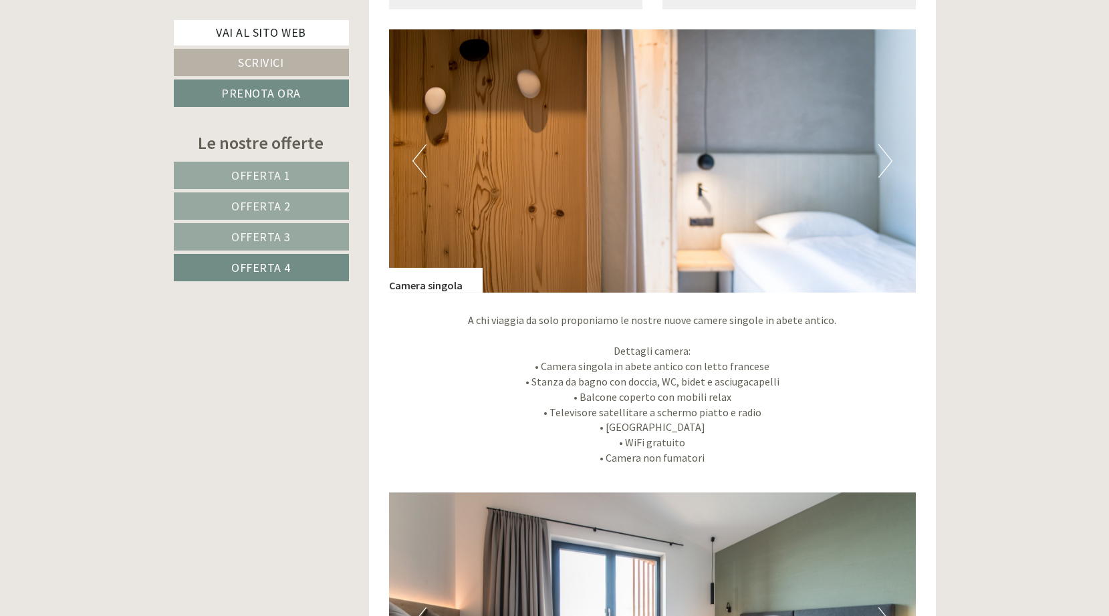
scroll to position [1066, 0]
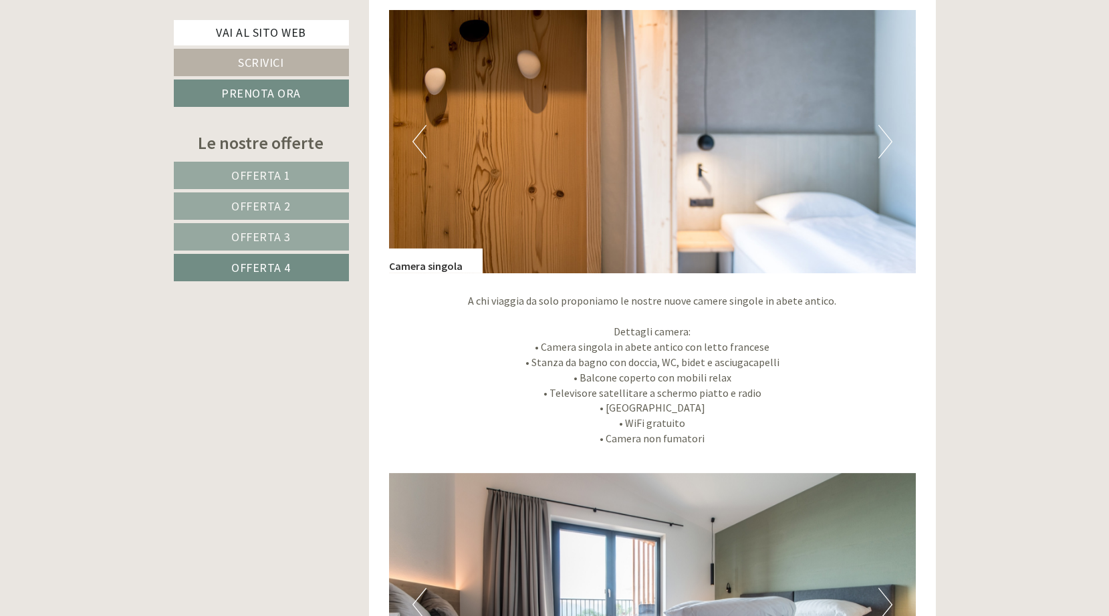
click at [265, 235] on span "Offerta 3" at bounding box center [260, 236] width 59 height 15
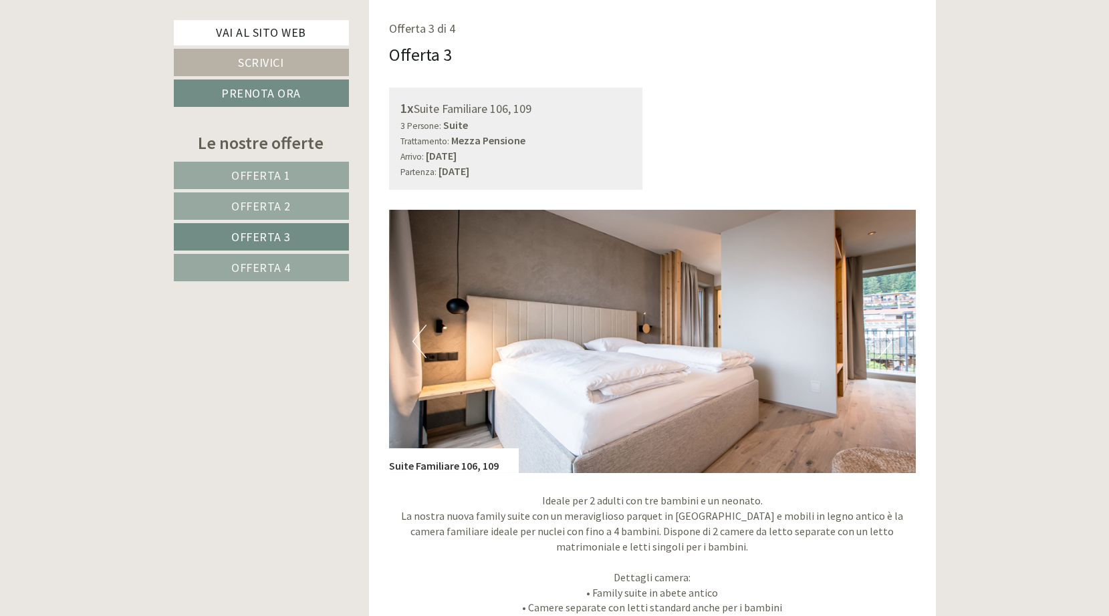
click at [291, 204] on link "Offerta 2" at bounding box center [261, 206] width 175 height 27
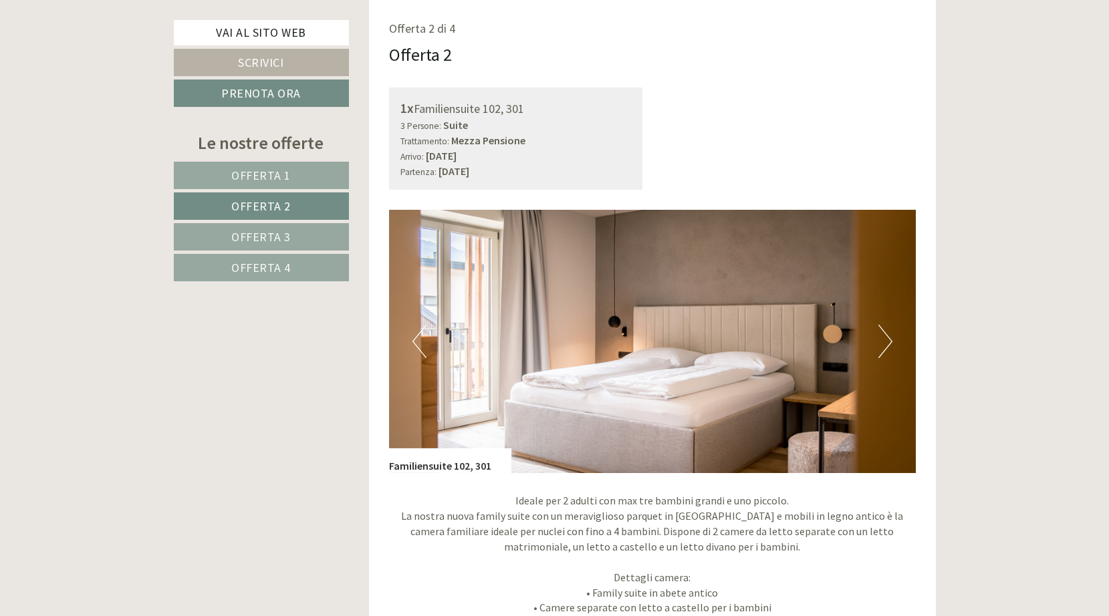
click at [265, 172] on span "Offerta 1" at bounding box center [260, 175] width 59 height 15
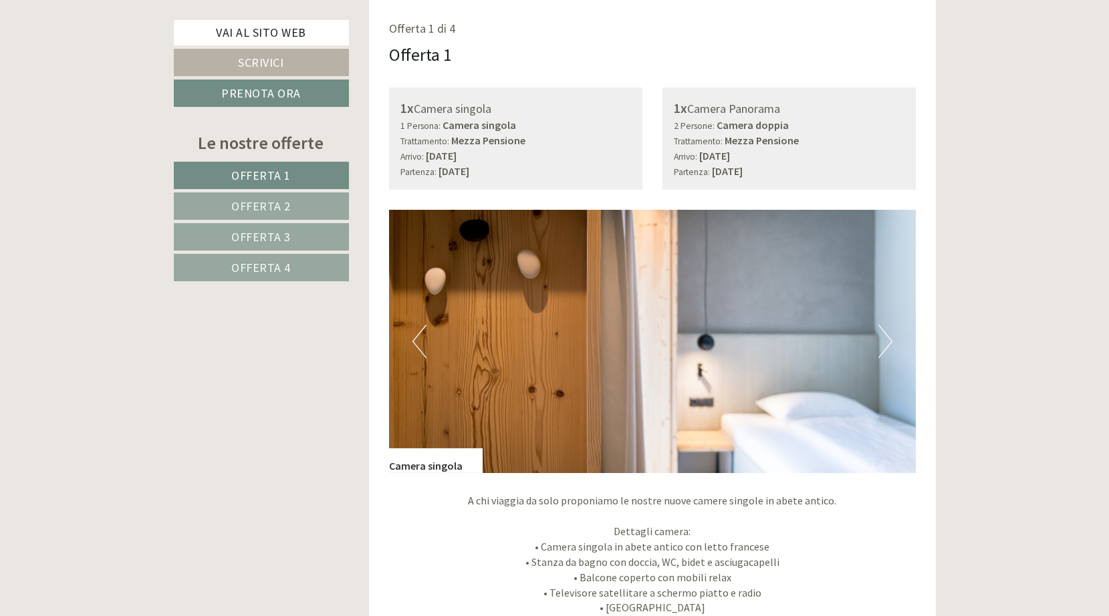
click at [267, 200] on span "Offerta 2" at bounding box center [260, 206] width 59 height 15
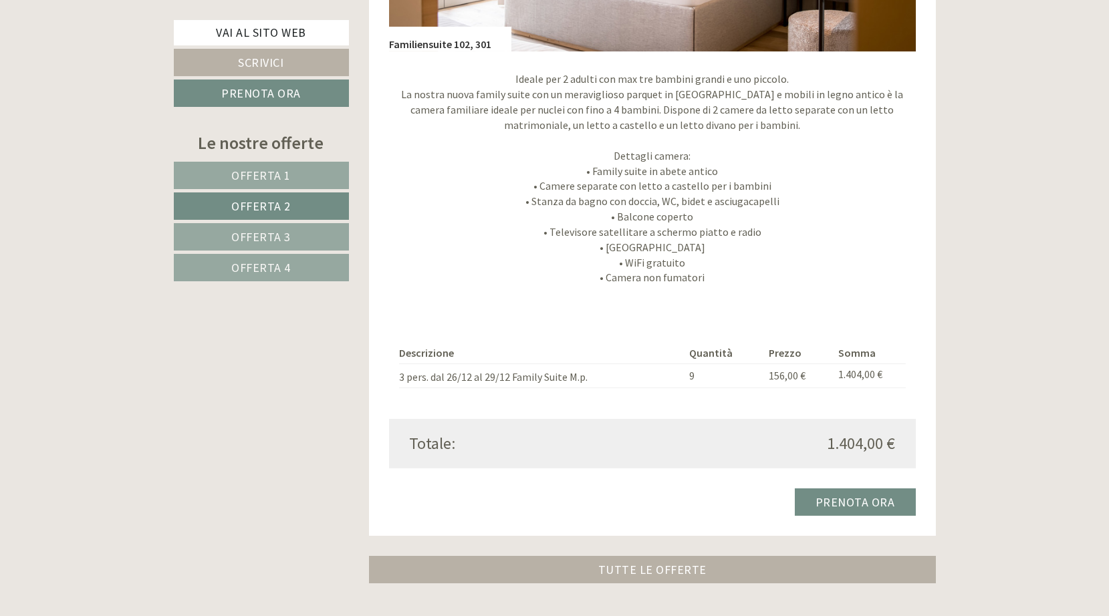
scroll to position [1334, 0]
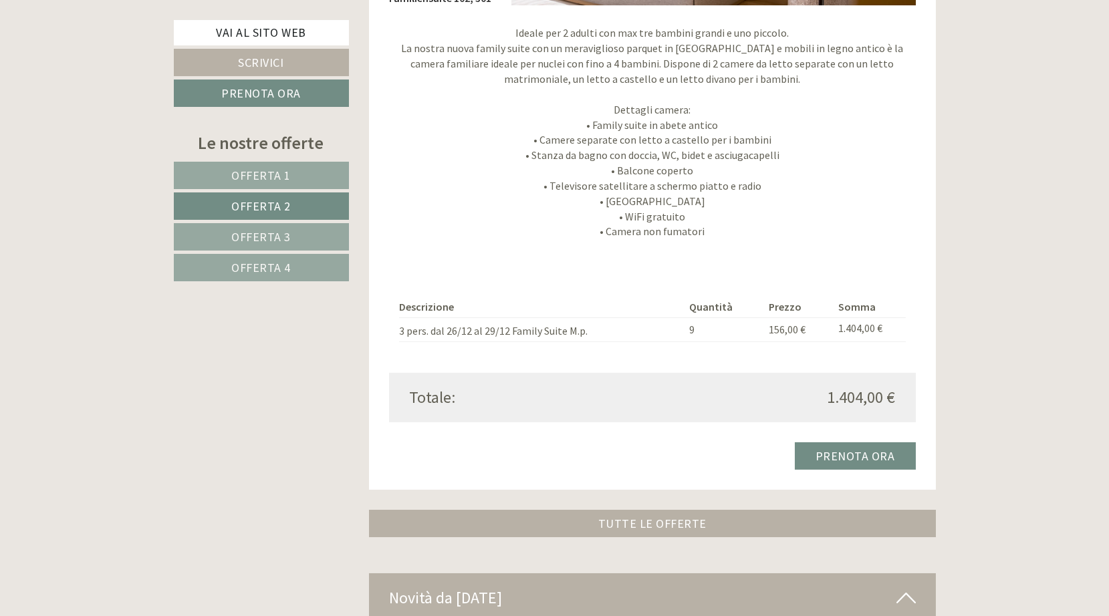
click at [258, 265] on span "Offerta 4" at bounding box center [260, 267] width 59 height 15
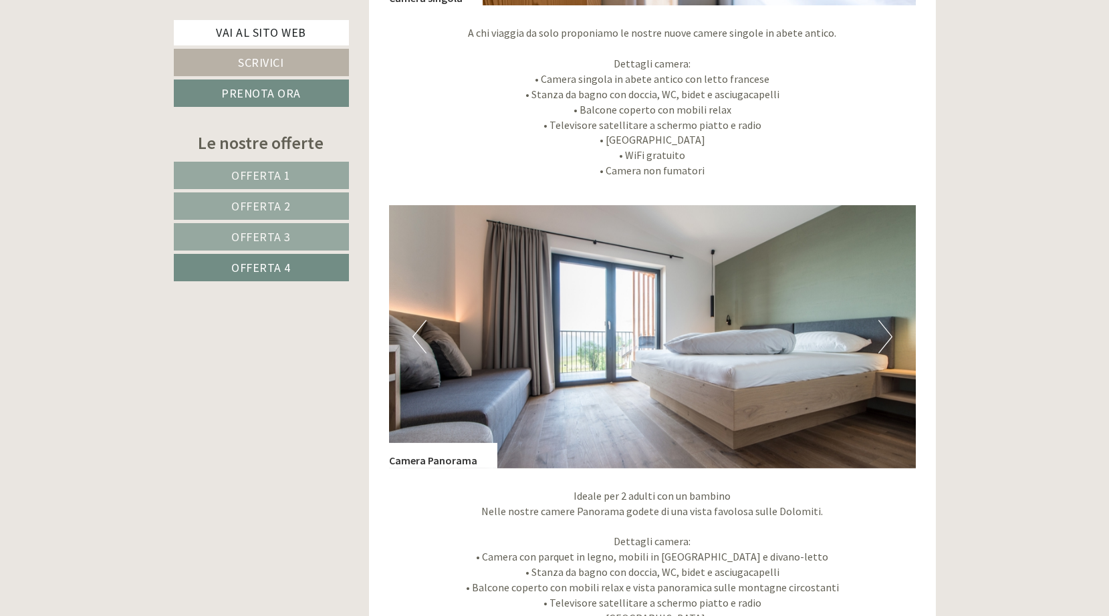
scroll to position [866, 0]
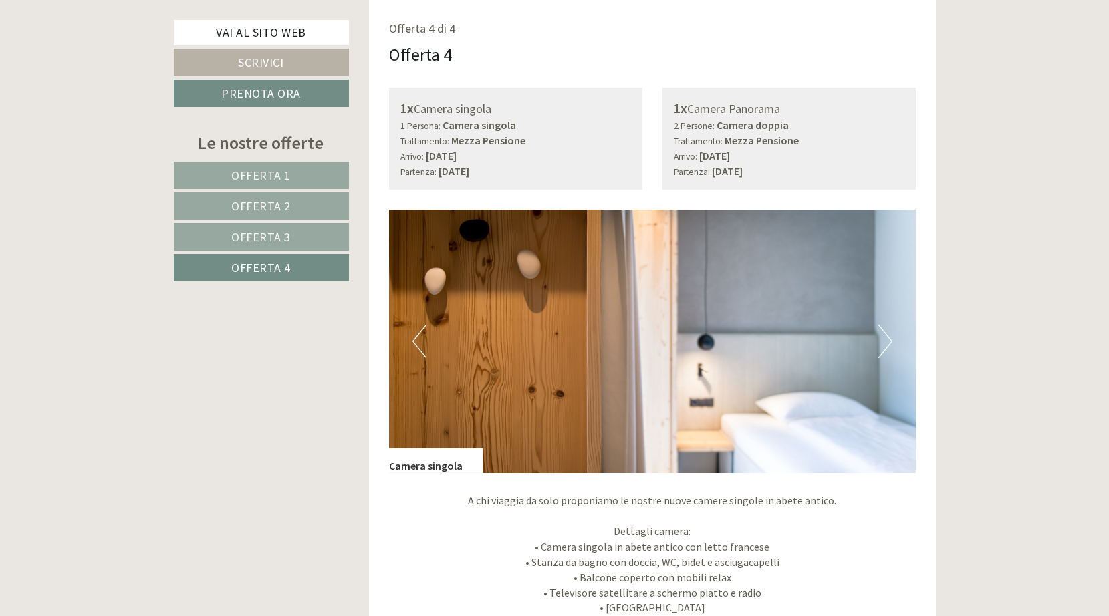
click at [261, 169] on span "Offerta 1" at bounding box center [260, 175] width 59 height 15
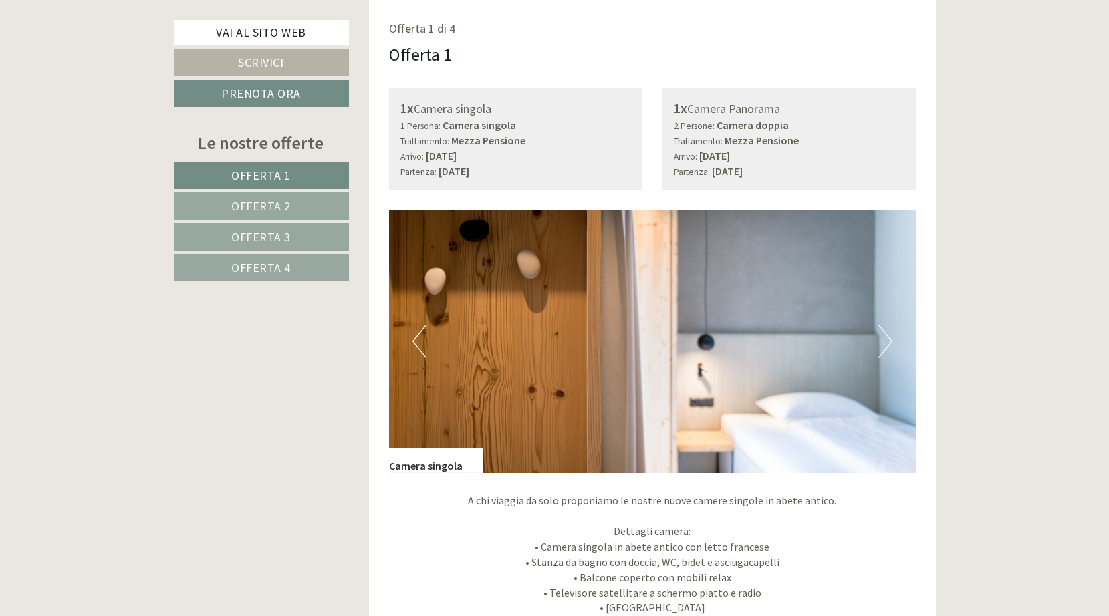
scroll to position [665, 0]
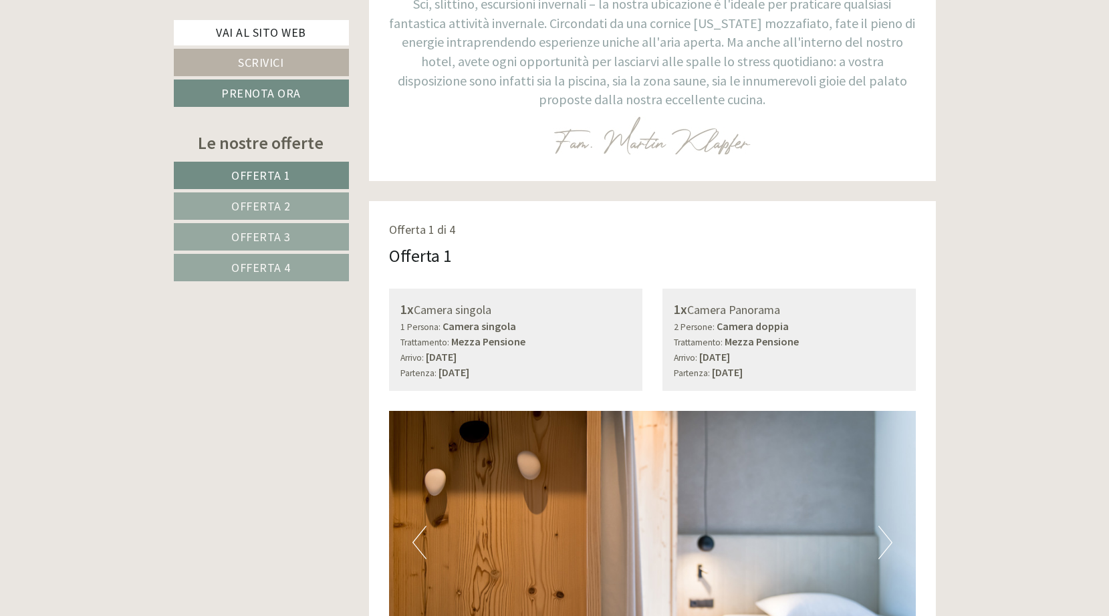
click at [272, 170] on span "Offerta 1" at bounding box center [260, 175] width 59 height 15
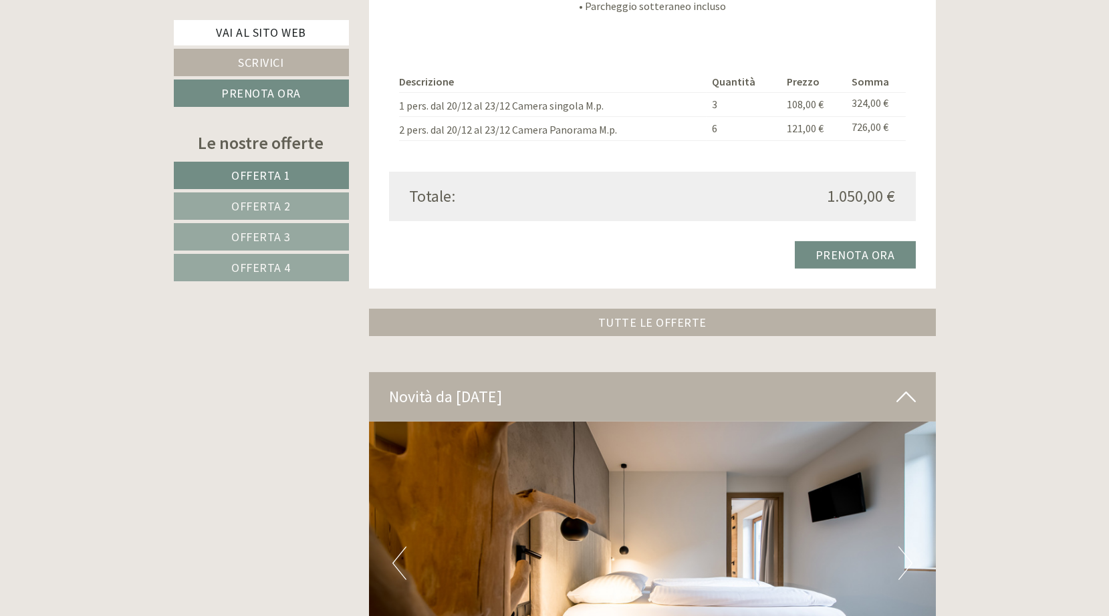
scroll to position [2005, 0]
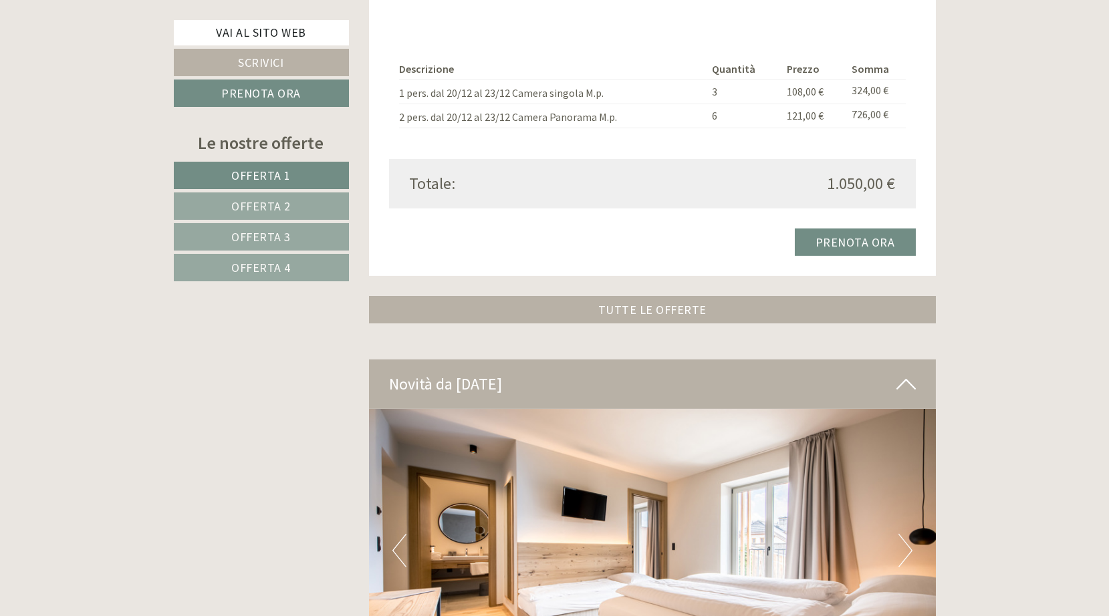
click at [273, 199] on span "Offerta 2" at bounding box center [260, 206] width 59 height 15
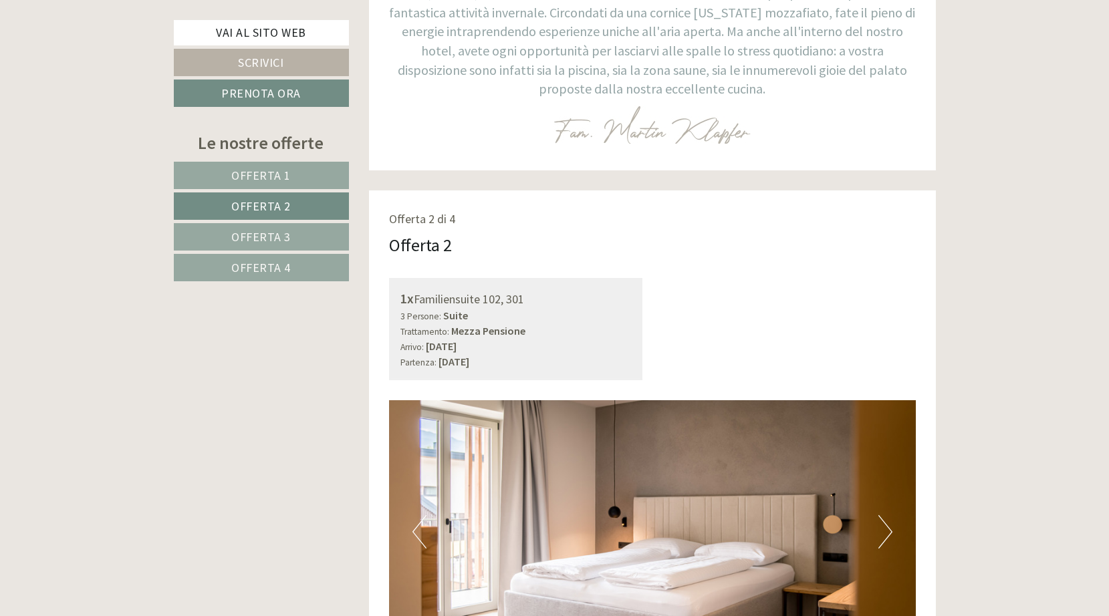
scroll to position [866, 0]
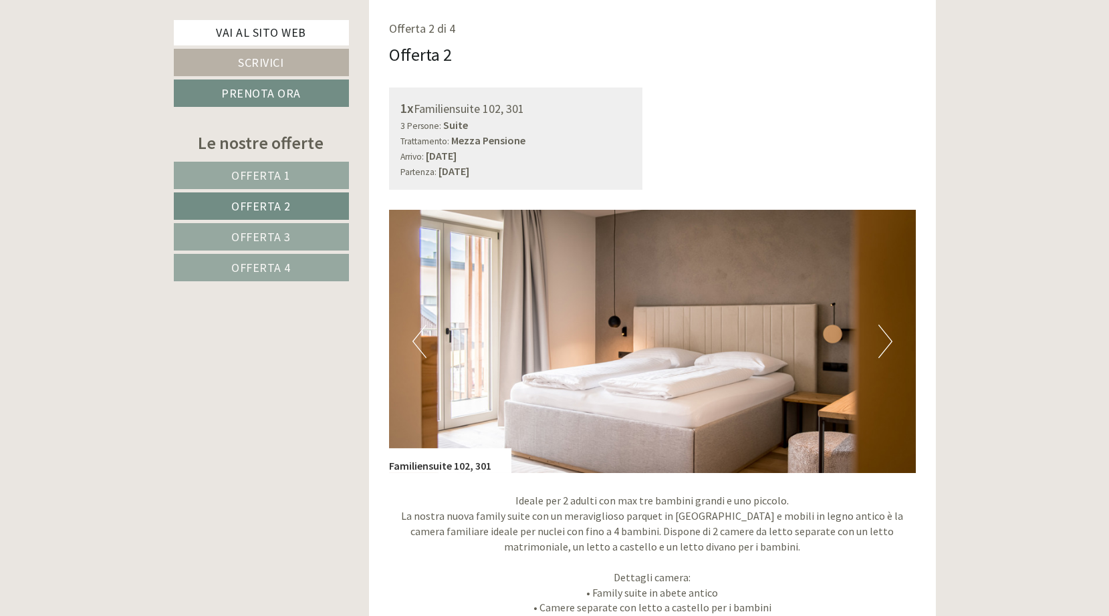
click at [882, 340] on button "Next" at bounding box center [885, 341] width 14 height 33
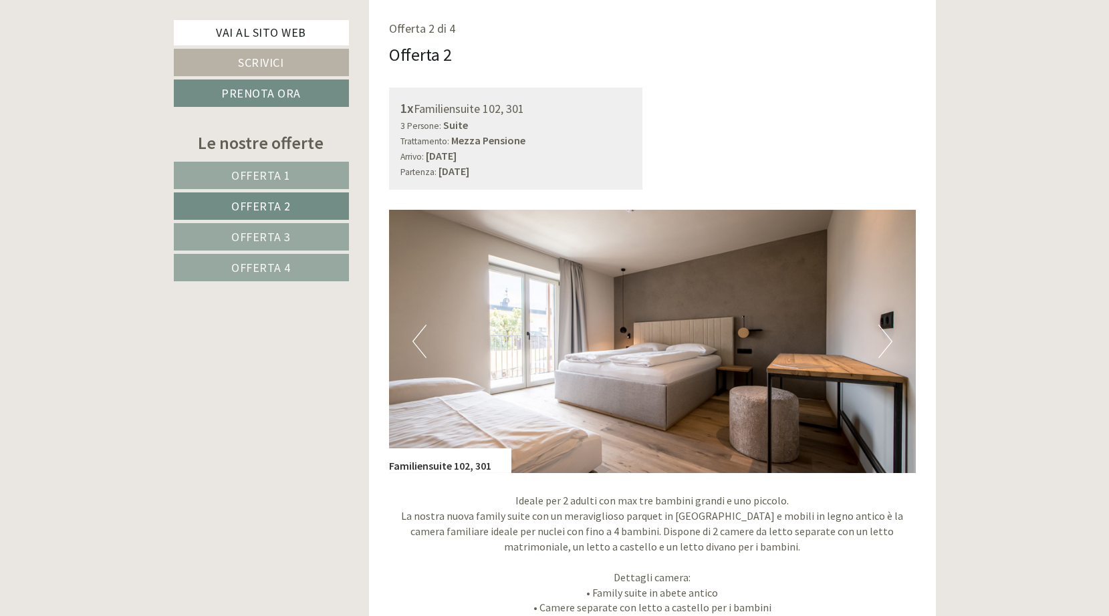
click at [884, 340] on button "Next" at bounding box center [885, 341] width 14 height 33
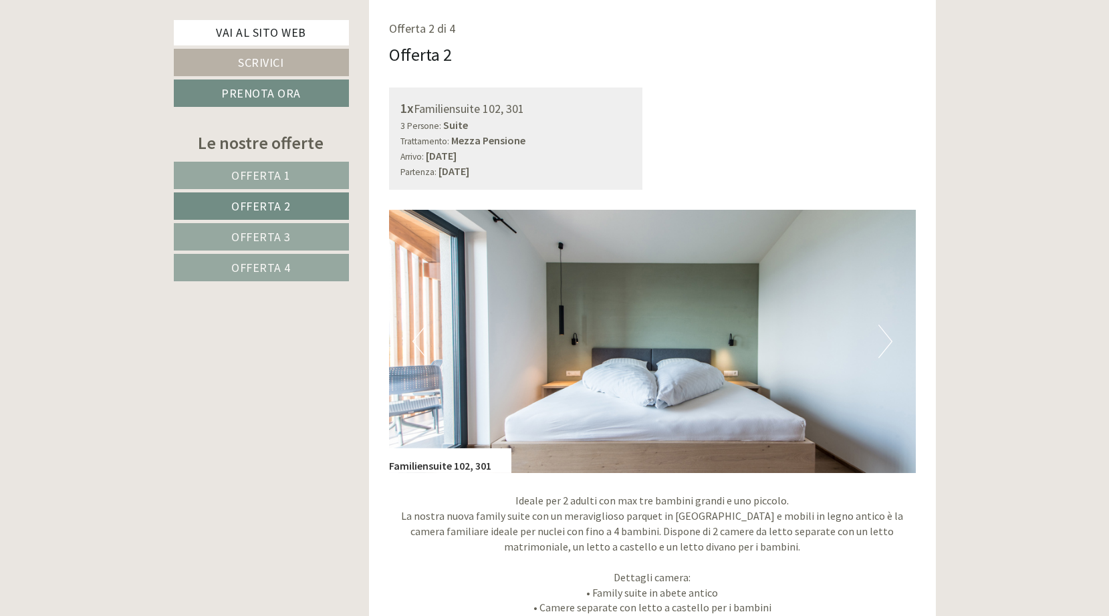
click at [884, 340] on button "Next" at bounding box center [885, 341] width 14 height 33
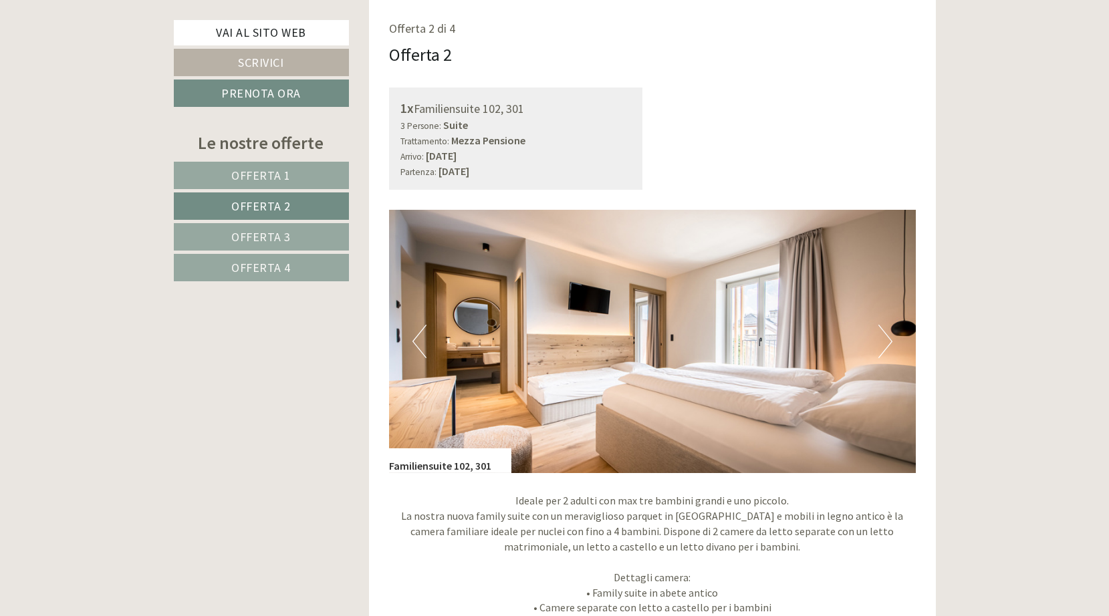
click at [884, 340] on button "Next" at bounding box center [885, 341] width 14 height 33
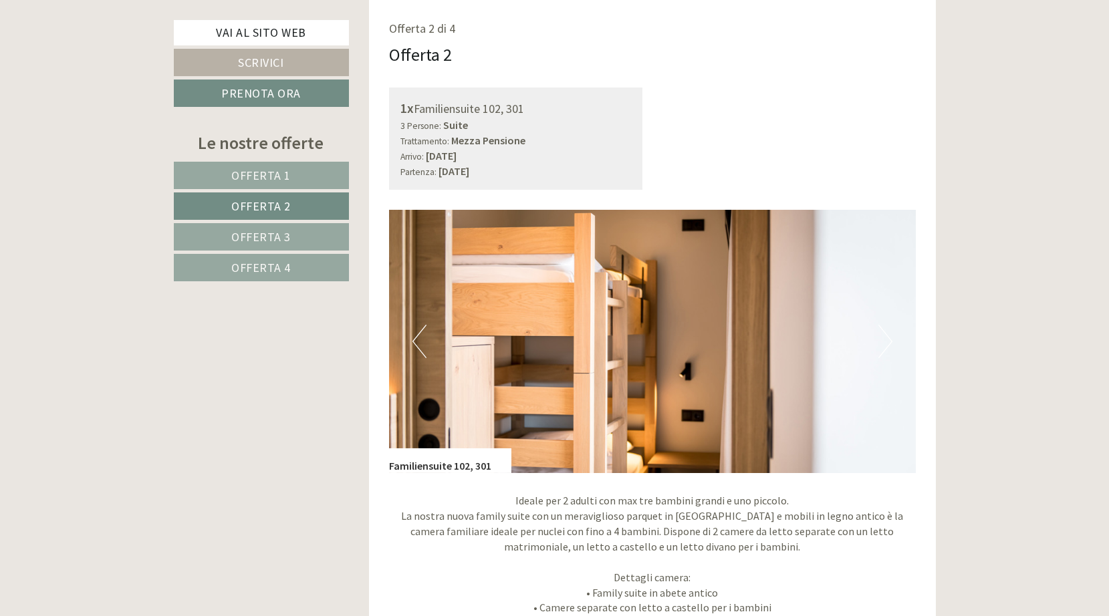
click at [889, 340] on button "Next" at bounding box center [885, 341] width 14 height 33
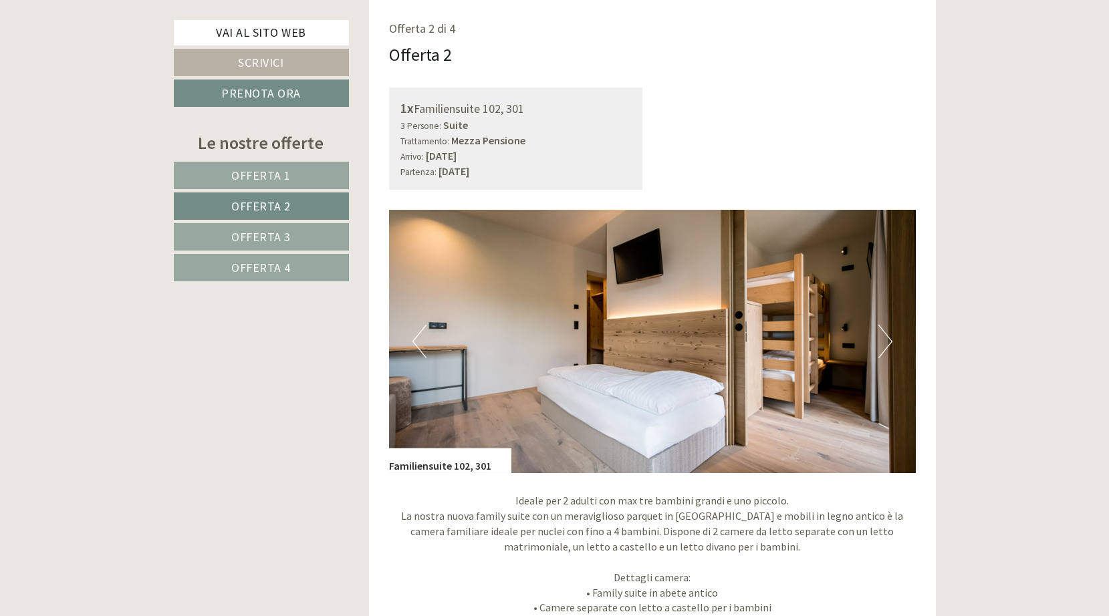
click at [889, 340] on button "Next" at bounding box center [885, 341] width 14 height 33
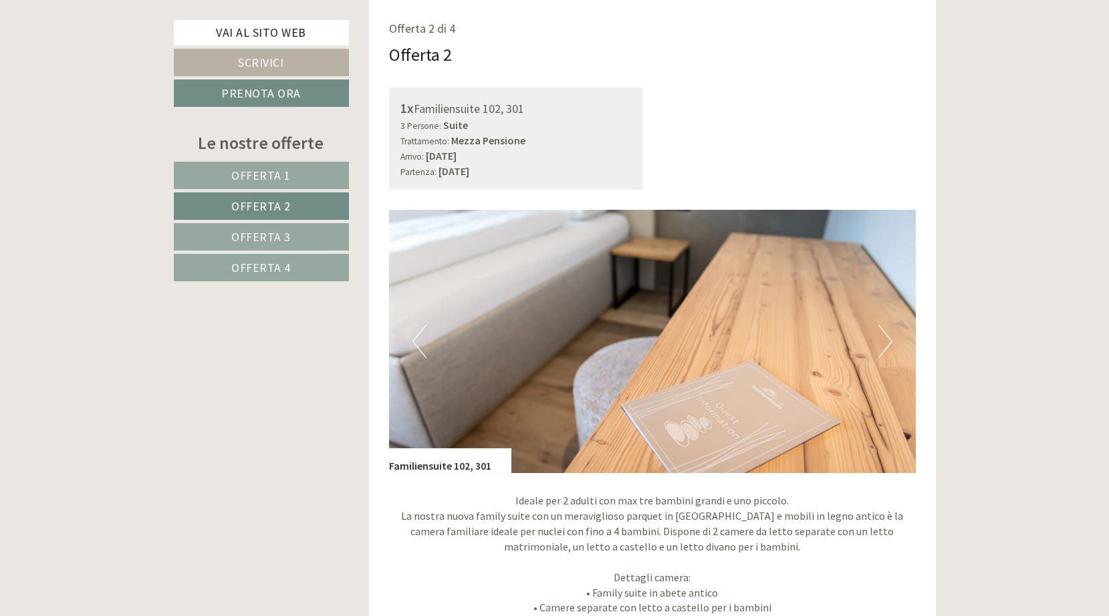
click at [889, 340] on button "Next" at bounding box center [885, 341] width 14 height 33
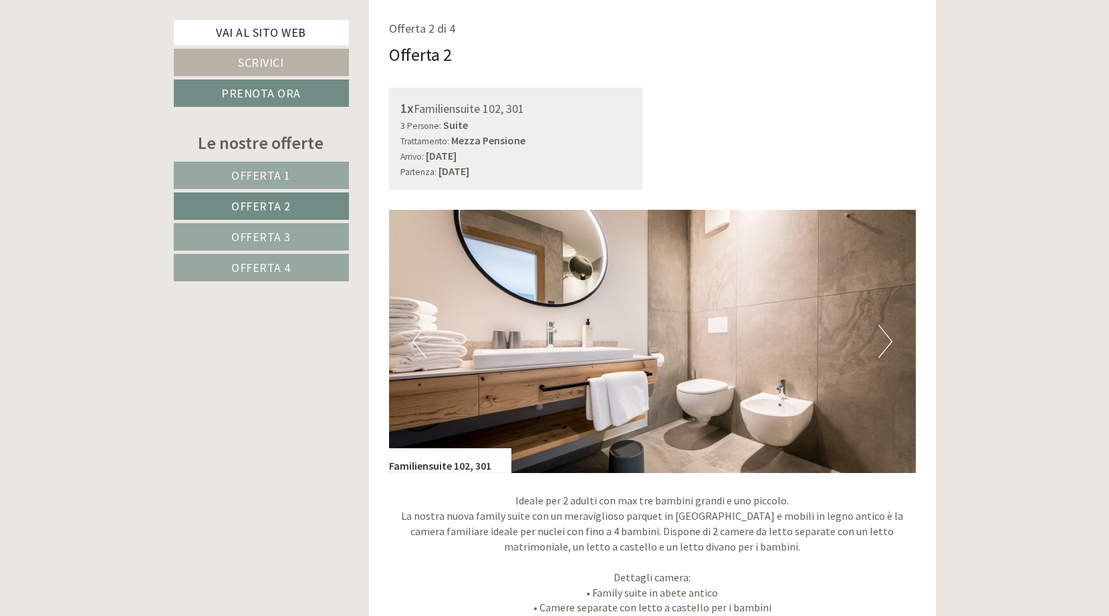
click at [889, 340] on button "Next" at bounding box center [885, 341] width 14 height 33
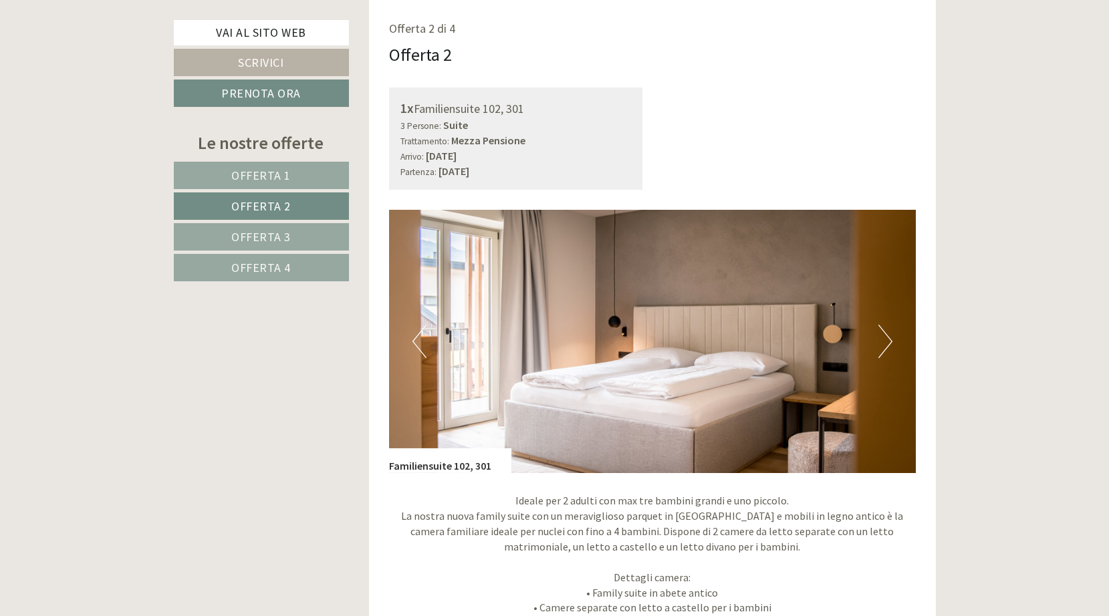
click at [889, 340] on button "Next" at bounding box center [885, 341] width 14 height 33
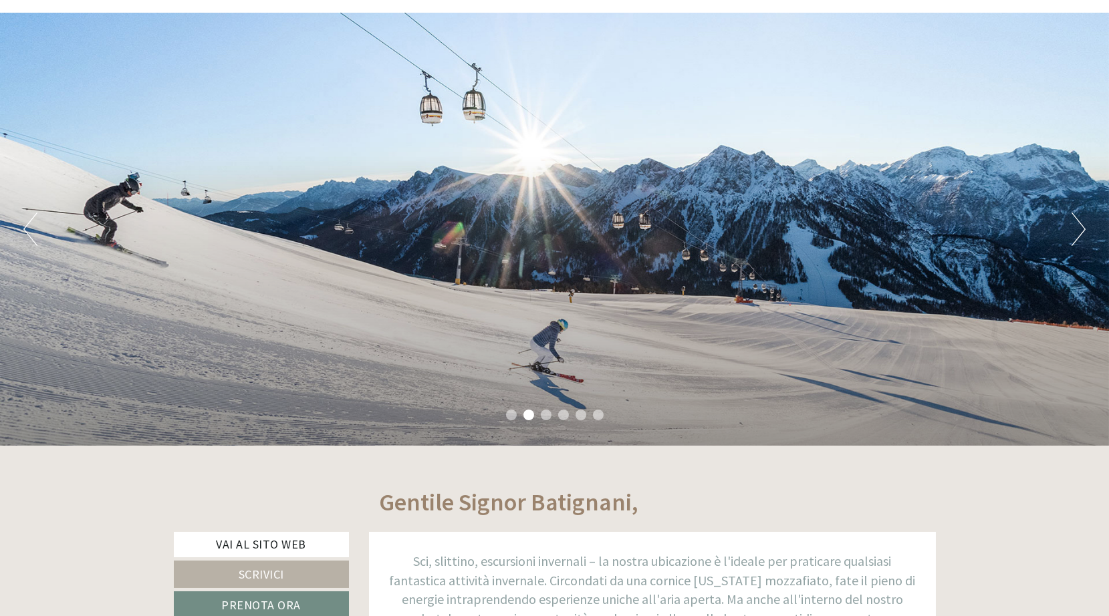
scroll to position [0, 0]
